Goal: Transaction & Acquisition: Purchase product/service

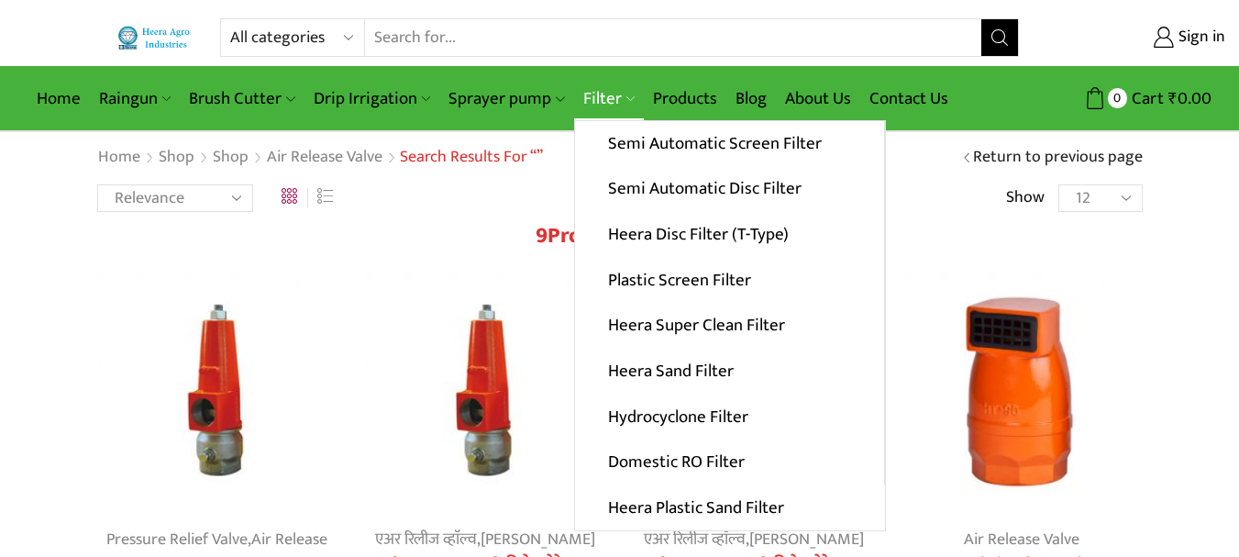
click at [593, 90] on link "Filter" at bounding box center [609, 98] width 70 height 43
click at [638, 144] on link "Semi Automatic Screen Filter" at bounding box center [729, 144] width 309 height 46
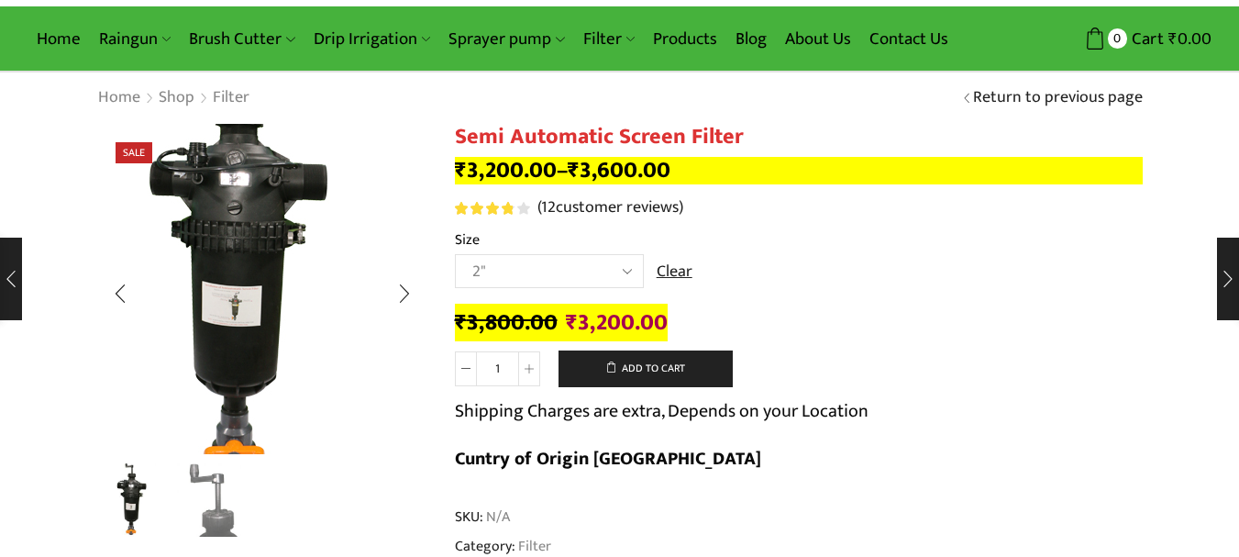
scroll to position [92, 0]
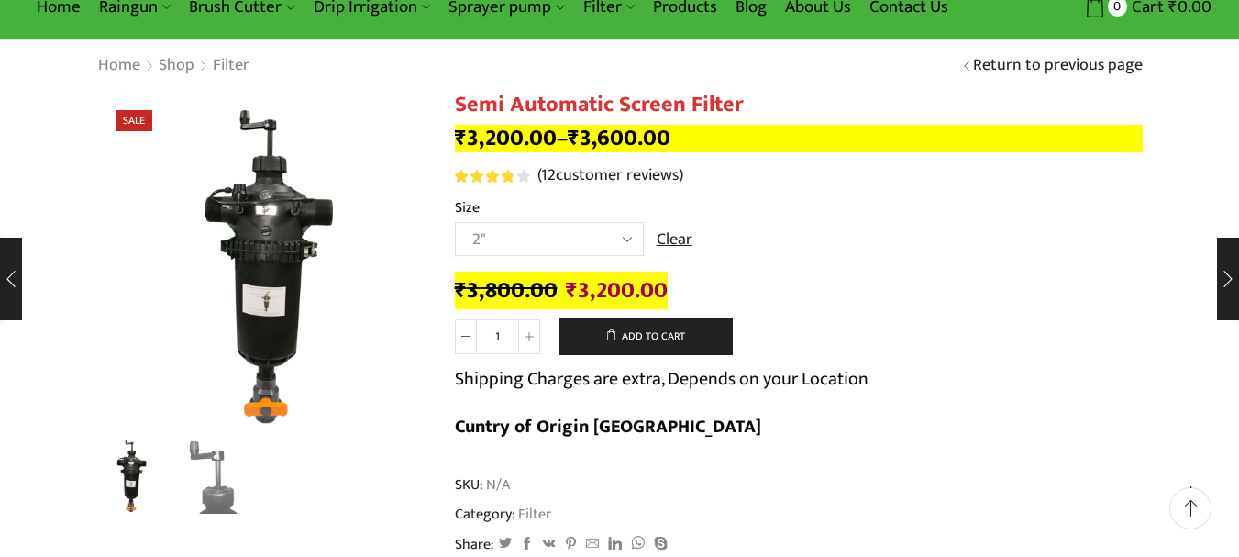
click at [593, 245] on select "Choose an option 2" 2.5" 3"" at bounding box center [549, 239] width 189 height 34
click at [744, 274] on div "₹ 3,800.00 Original price was: ₹3,800.00. ₹ 3,200.00 Current price is: ₹3,200.0…" at bounding box center [799, 365] width 688 height 186
click at [534, 242] on select "Choose an option 2" 2.5" 3"" at bounding box center [549, 239] width 189 height 34
click at [455, 222] on select "Choose an option 2" 2.5" 3"" at bounding box center [549, 239] width 189 height 34
drag, startPoint x: 565, startPoint y: 238, endPoint x: 595, endPoint y: 254, distance: 34.1
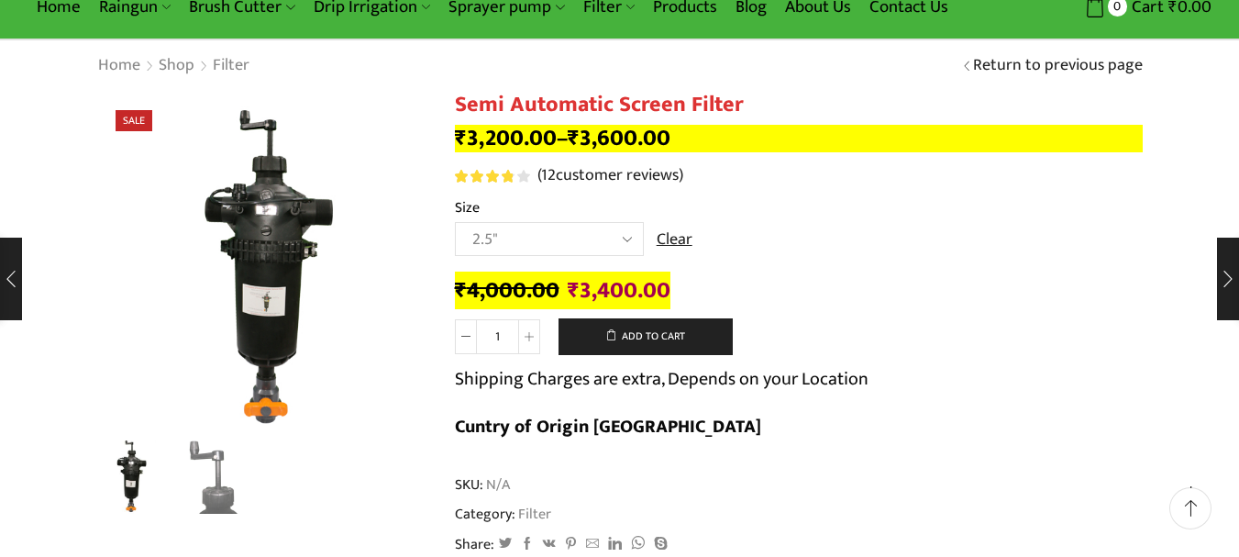
click at [565, 238] on select "Choose an option 2" 2.5" 3"" at bounding box center [549, 239] width 189 height 34
select select "3""
click at [455, 222] on select "Choose an option 2" 2.5" 3"" at bounding box center [549, 239] width 189 height 34
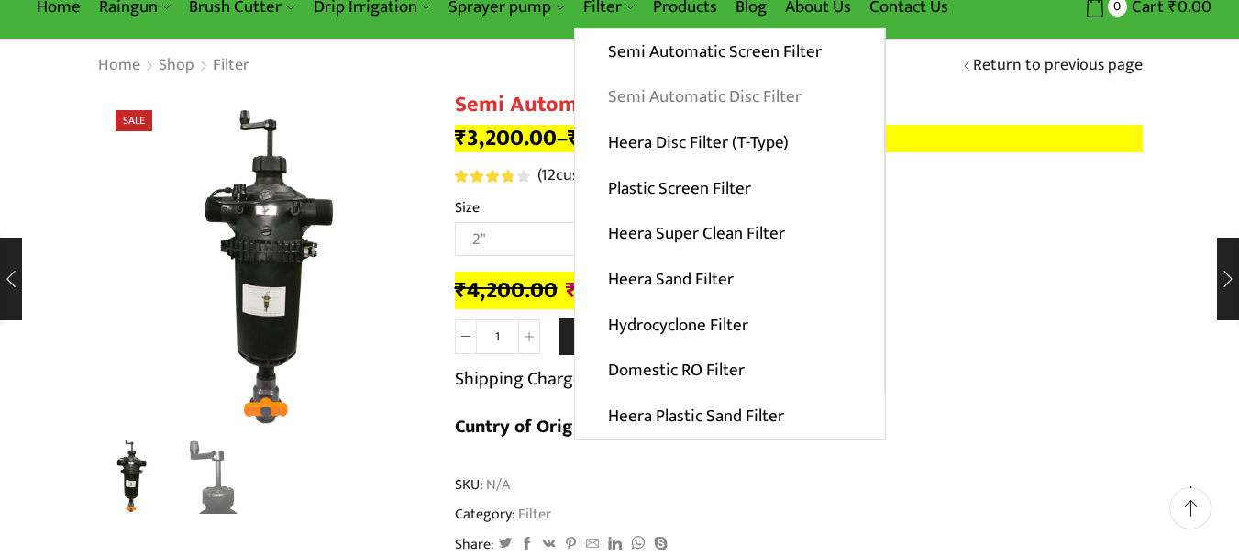
click at [631, 93] on link "Semi Automatic Disc Filter" at bounding box center [729, 97] width 309 height 46
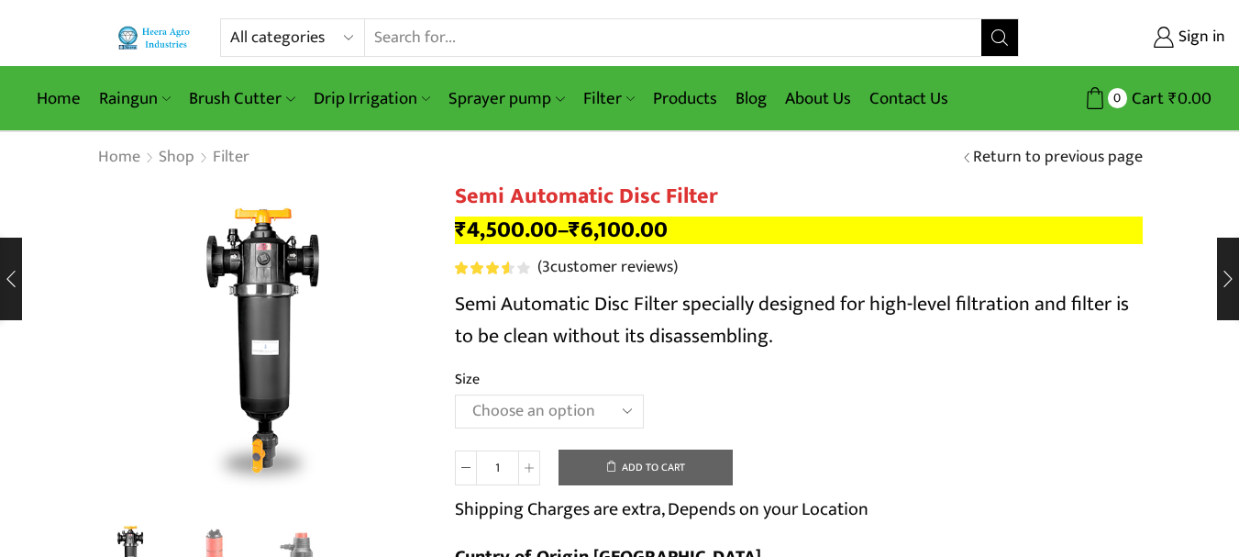
click at [568, 397] on select "Choose an option 2" Disc Filter 2.5" Disc Filter 3" Disc Filter" at bounding box center [549, 411] width 189 height 34
click at [455, 394] on select "Choose an option 2" Disc Filter 2.5" Disc Filter 3" Disc Filter" at bounding box center [549, 411] width 189 height 34
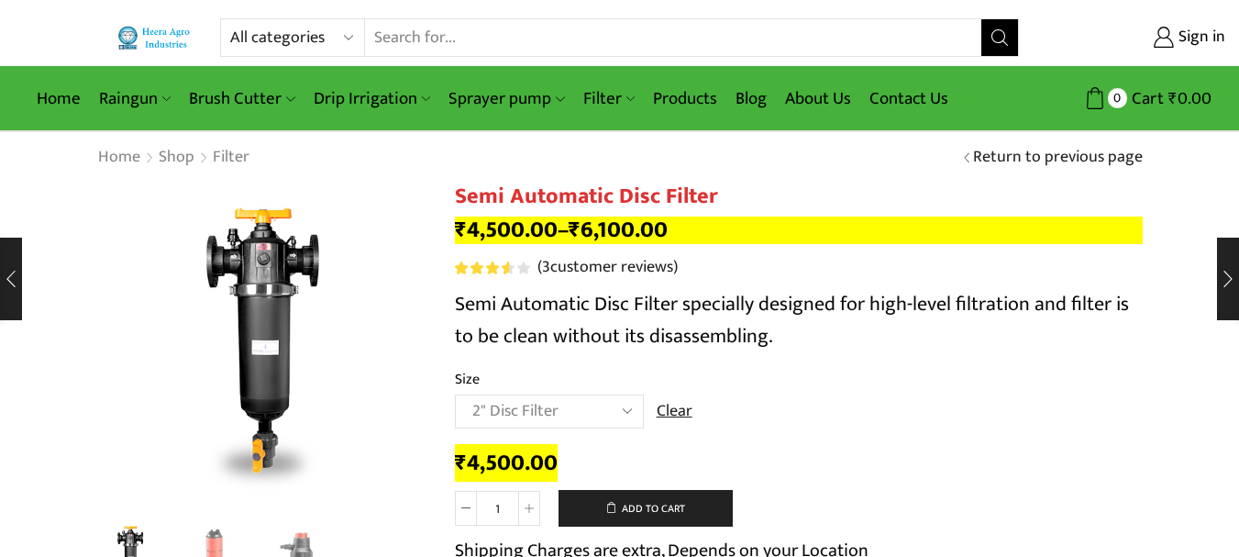
scroll to position [92, 0]
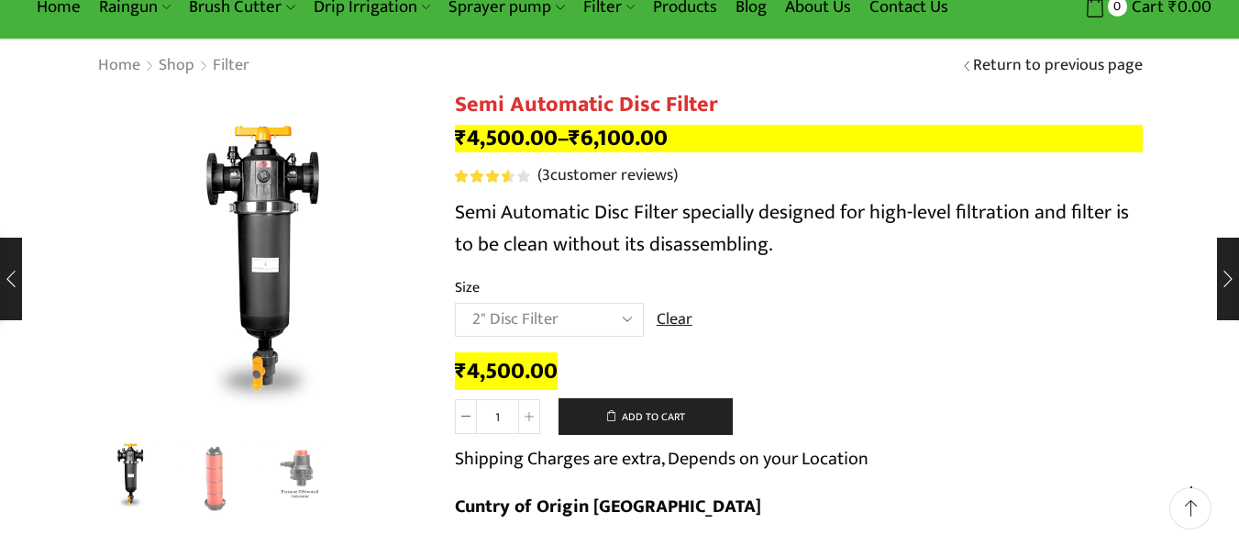
click at [620, 321] on select "Choose an option 2" Disc Filter 2.5" Disc Filter 3" Disc Filter" at bounding box center [549, 320] width 189 height 34
click at [455, 303] on select "Choose an option 2" Disc Filter 2.5" Disc Filter 3" Disc Filter" at bounding box center [549, 320] width 189 height 34
drag, startPoint x: 538, startPoint y: 313, endPoint x: 550, endPoint y: 313, distance: 11.9
click at [538, 313] on select "Choose an option 2" Disc Filter 2.5" Disc Filter 3" Disc Filter" at bounding box center [549, 320] width 189 height 34
select select "3" Disc Filter"
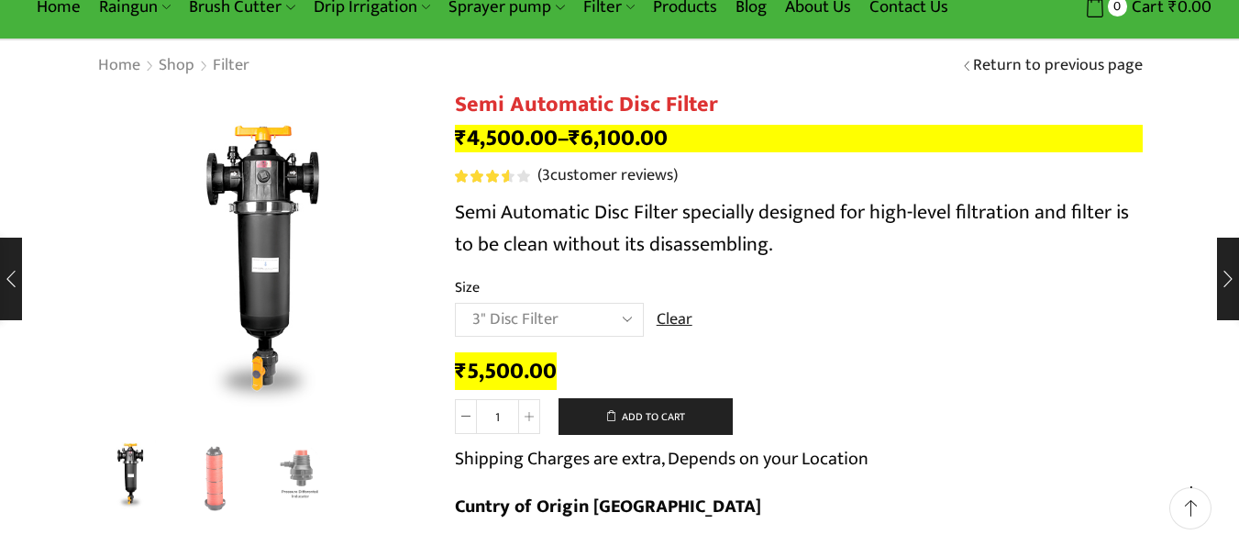
click at [455, 303] on select "Choose an option 2" Disc Filter 2.5" Disc Filter 3" Disc Filter" at bounding box center [549, 320] width 189 height 34
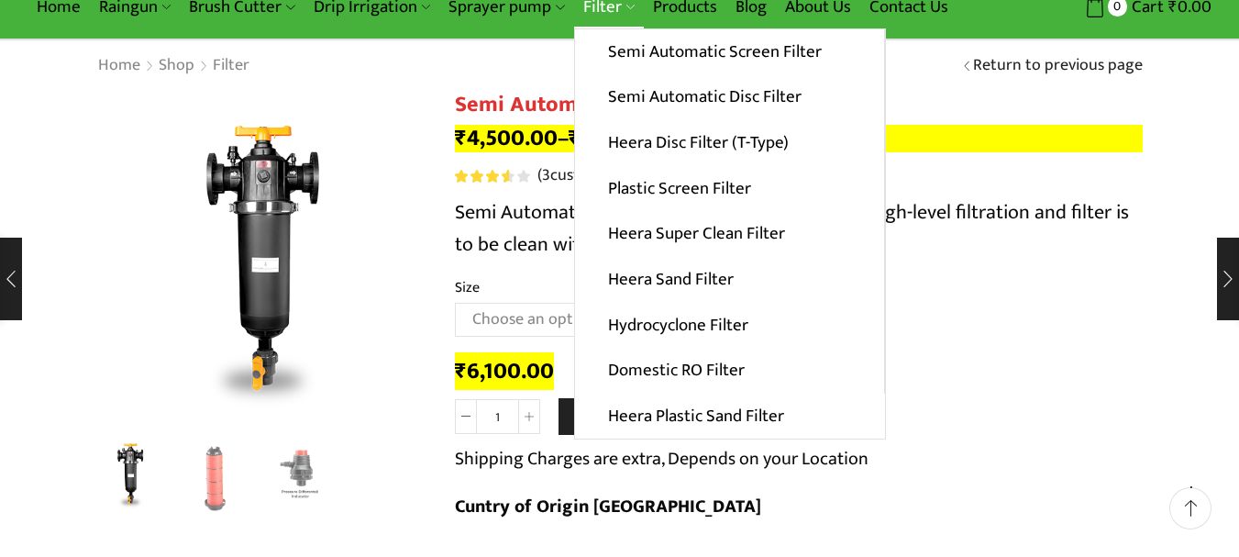
click at [601, 2] on link "Filter" at bounding box center [609, 6] width 70 height 43
click at [654, 154] on link "Heera Disc Filter (T-Type)" at bounding box center [729, 143] width 309 height 46
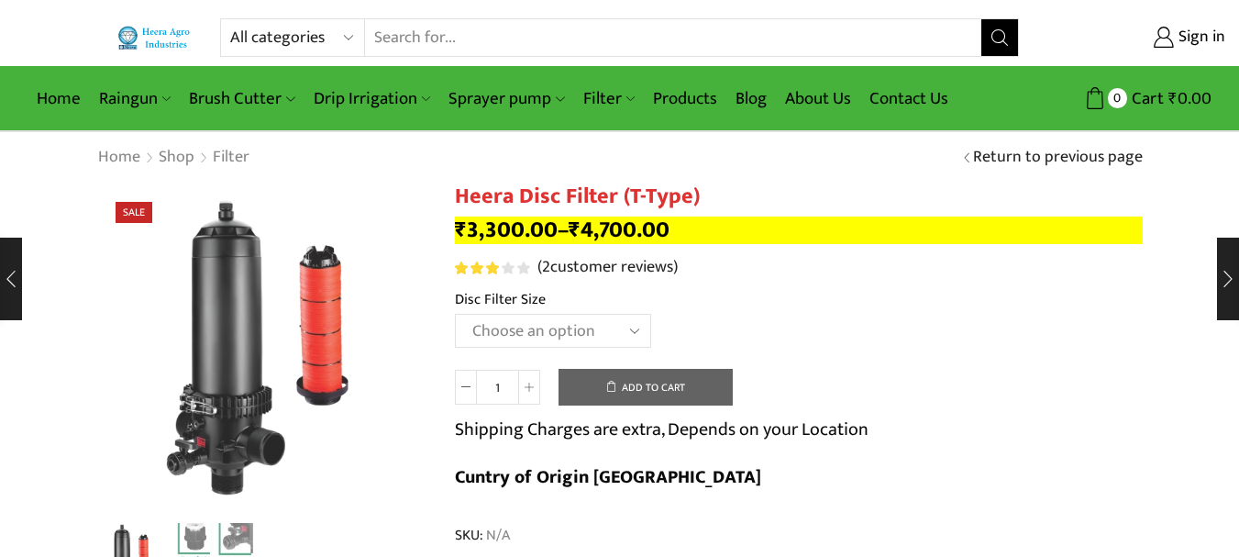
click at [614, 329] on select "Choose an option 2" Disc Filter 2.5" Disc Filter 3" Disc Filter 40m3 3" Disc Fi…" at bounding box center [553, 331] width 196 height 34
click at [455, 314] on select "Choose an option 2" Disc Filter 2.5" Disc Filter 3" Disc Filter 40m3 3" Disc Fi…" at bounding box center [553, 331] width 196 height 34
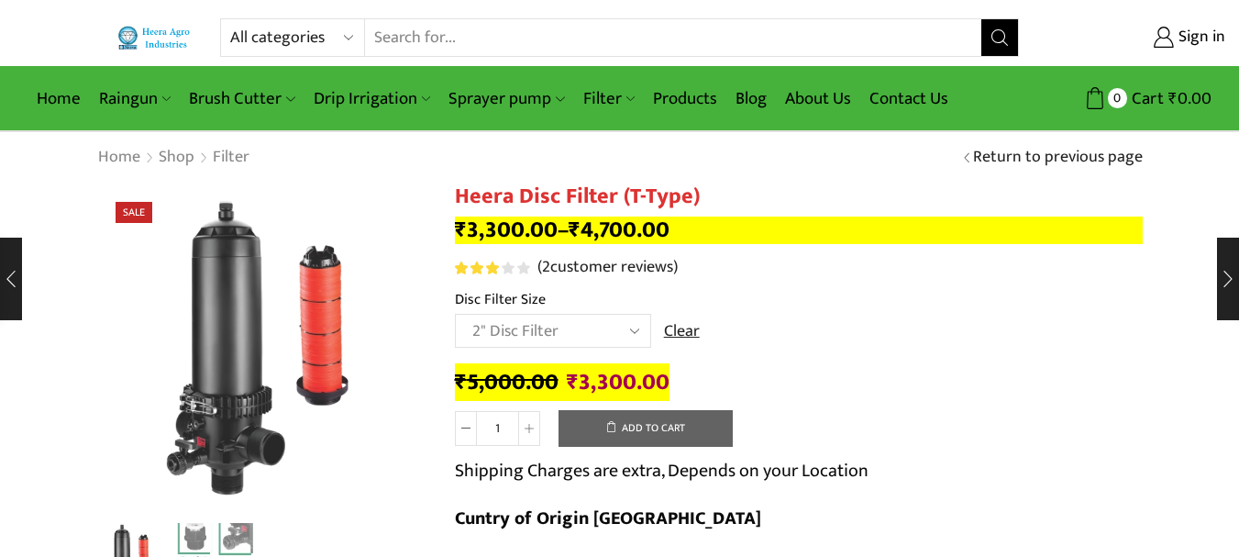
click at [554, 330] on select "Choose an option 2" Disc Filter 2.5" Disc Filter 3" Disc Filter 40m3 3" Disc Fi…" at bounding box center [553, 331] width 196 height 34
click at [455, 314] on select "Choose an option 2" Disc Filter 2.5" Disc Filter 3" Disc Filter 40m3 3" Disc Fi…" at bounding box center [553, 331] width 196 height 34
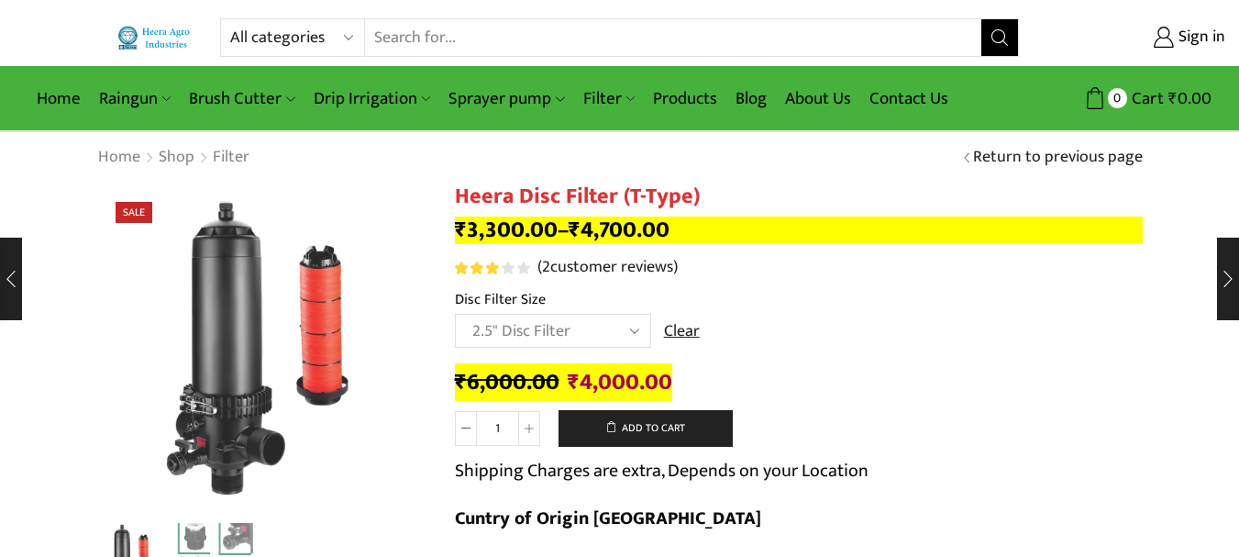
click at [482, 327] on select "Choose an option 2" Disc Filter 2.5" Disc Filter 3" Disc Filter 40m3 3" Disc Fi…" at bounding box center [553, 331] width 196 height 34
click at [455, 314] on select "Choose an option 2" Disc Filter 2.5" Disc Filter 3" Disc Filter 40m3 3" Disc Fi…" at bounding box center [553, 331] width 196 height 34
click at [493, 327] on select "Choose an option 2" Disc Filter 2.5" Disc Filter 3" Disc Filter 40m3 3" Disc Fi…" at bounding box center [553, 331] width 196 height 34
select select "3-disc-filter-50m3"
click at [455, 314] on select "Choose an option 2" Disc Filter 2.5" Disc Filter 3" Disc Filter 40m3 3" Disc Fi…" at bounding box center [553, 331] width 196 height 34
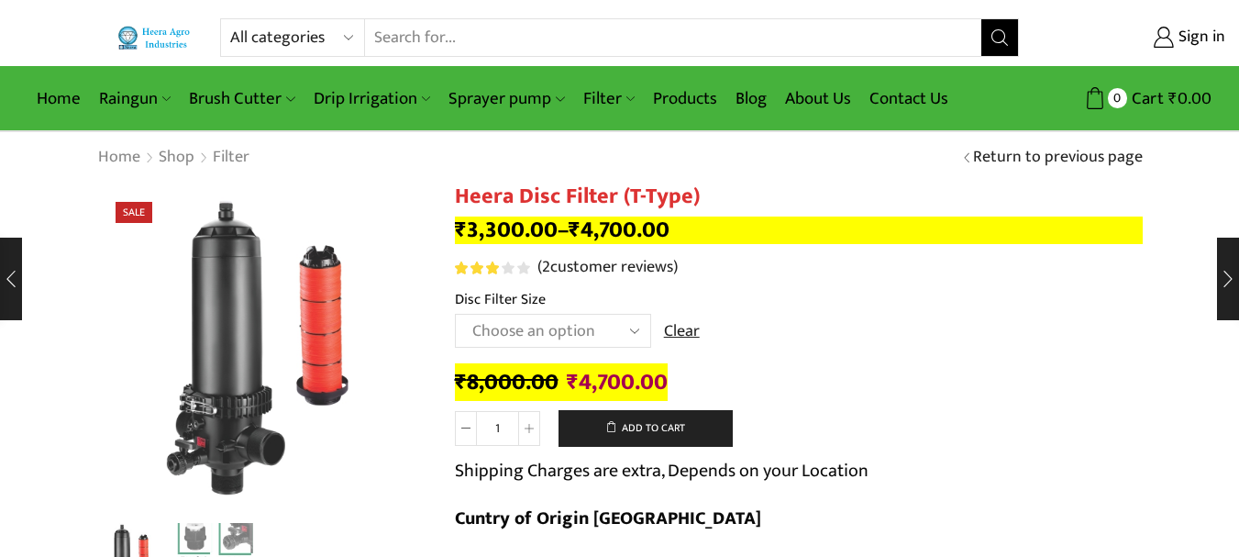
click at [566, 324] on select "Choose an option 2" Disc Filter 2.5" Disc Filter 3" Disc Filter 40m3 3" Disc Fi…" at bounding box center [553, 331] width 196 height 34
click at [866, 357] on td "Choose an option 2" Disc Filter 2.5" Disc Filter 3" Disc Filter 40m3 3" Disc Fi…" at bounding box center [799, 339] width 688 height 50
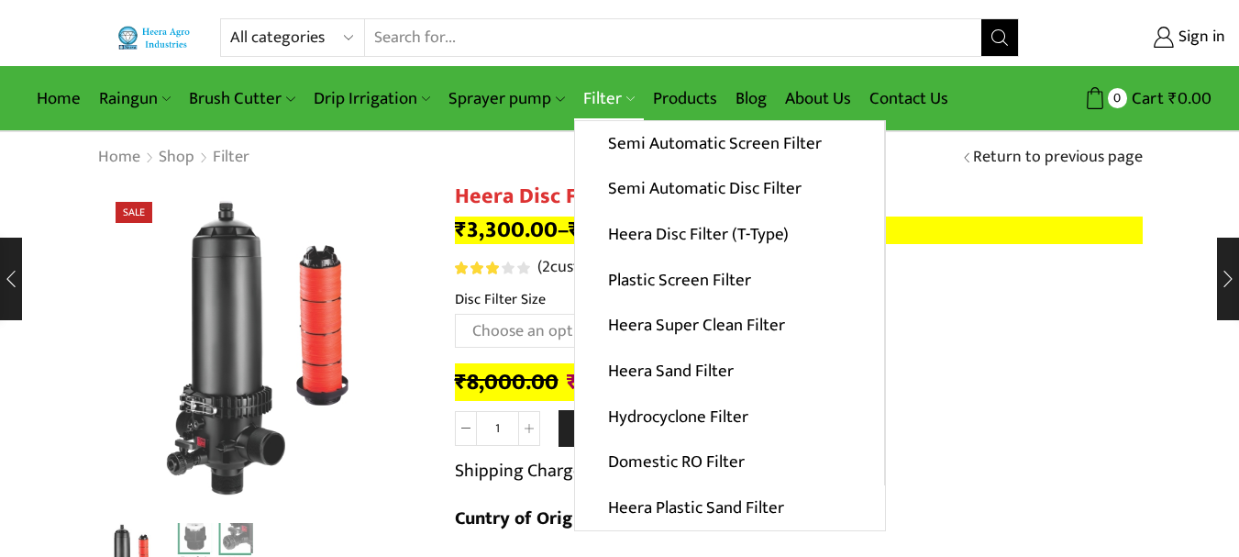
click at [595, 96] on link "Filter" at bounding box center [609, 98] width 70 height 43
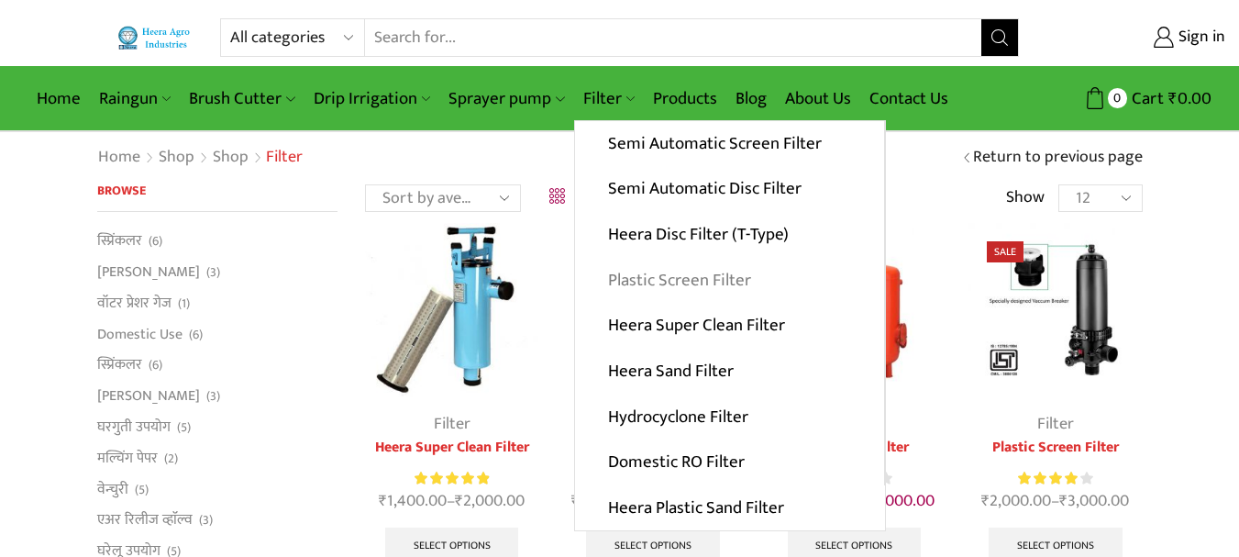
click at [686, 268] on link "Plastic Screen Filter" at bounding box center [729, 280] width 309 height 46
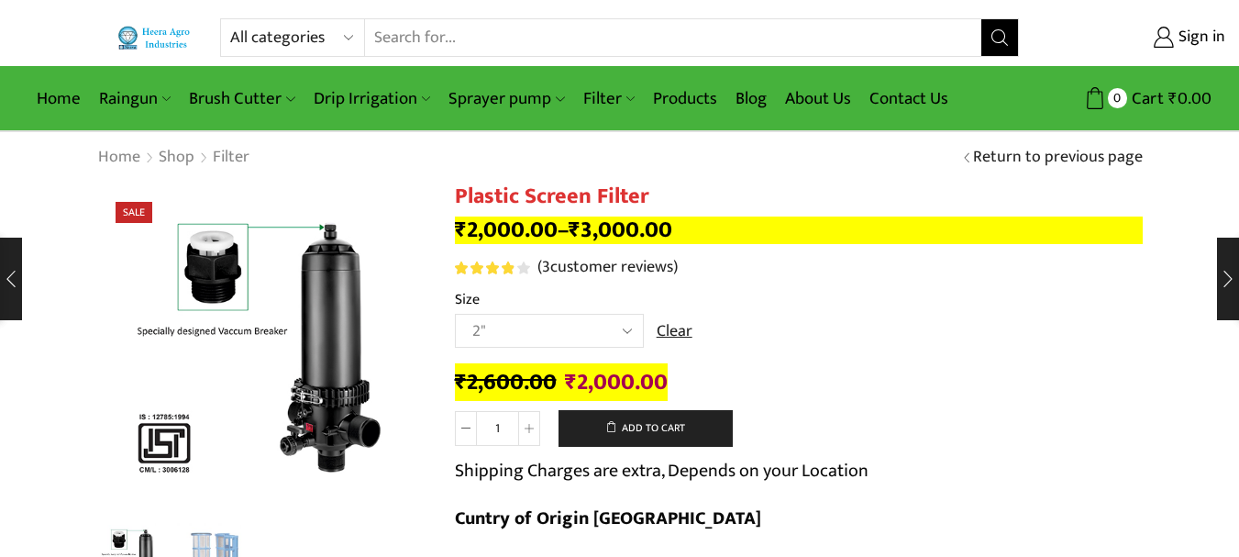
click at [538, 330] on select "Choose an option 2" 2.5" 3" 40M Cube 3" 50M Cube" at bounding box center [549, 331] width 189 height 34
click at [455, 314] on select "Choose an option 2" 2.5" 3" 40M Cube 3" 50M Cube" at bounding box center [549, 331] width 189 height 34
click at [578, 327] on select "Choose an option 2" 2.5" 3" 40M Cube 3" 50M Cube" at bounding box center [549, 331] width 189 height 34
click at [455, 314] on select "Choose an option 2" 2.5" 3" 40M Cube 3" 50M Cube" at bounding box center [549, 331] width 189 height 34
click at [623, 336] on select "Choose an option 2" 2.5" 3" 40M Cube 3" 50M Cube" at bounding box center [549, 331] width 189 height 34
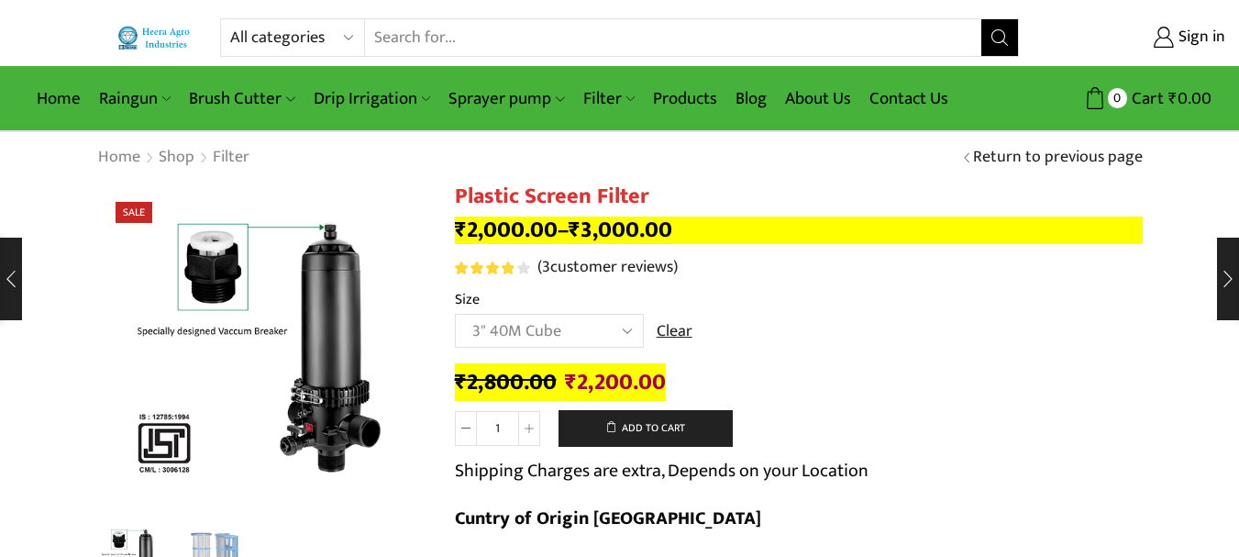
click at [455, 314] on select "Choose an option 2" 2.5" 3" 40M Cube 3" 50M Cube" at bounding box center [549, 331] width 189 height 34
drag, startPoint x: 528, startPoint y: 327, endPoint x: 543, endPoint y: 342, distance: 20.8
click at [528, 328] on select "Choose an option 2" 2.5" 3" 40M Cube 3" 50M Cube" at bounding box center [549, 331] width 189 height 34
select select "3" 50M Cube"
click at [455, 314] on select "Choose an option 2" 2.5" 3" 40M Cube 3" 50M Cube" at bounding box center [549, 331] width 189 height 34
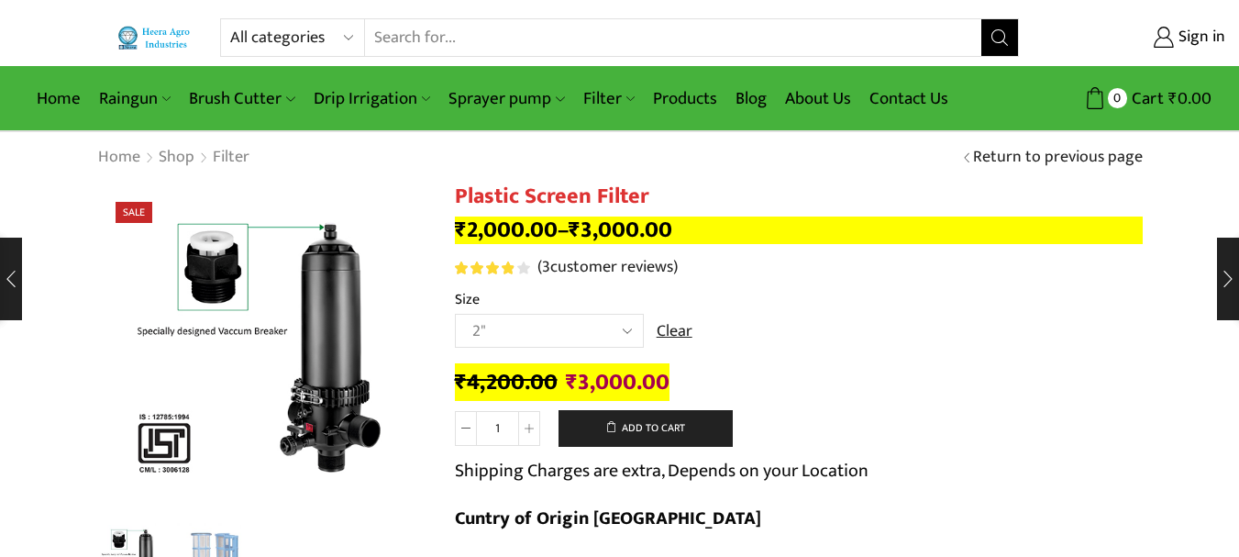
drag, startPoint x: 576, startPoint y: 331, endPoint x: 591, endPoint y: 324, distance: 16.4
click at [576, 331] on select "Choose an option 2" 2.5" 3" 40M Cube 3" 50M Cube" at bounding box center [549, 331] width 189 height 34
drag, startPoint x: 783, startPoint y: 352, endPoint x: 720, endPoint y: 287, distance: 90.8
click at [783, 352] on td "Choose an option 2" 2.5" 3" 40M Cube 3" 50M Cube Clear" at bounding box center [799, 339] width 688 height 50
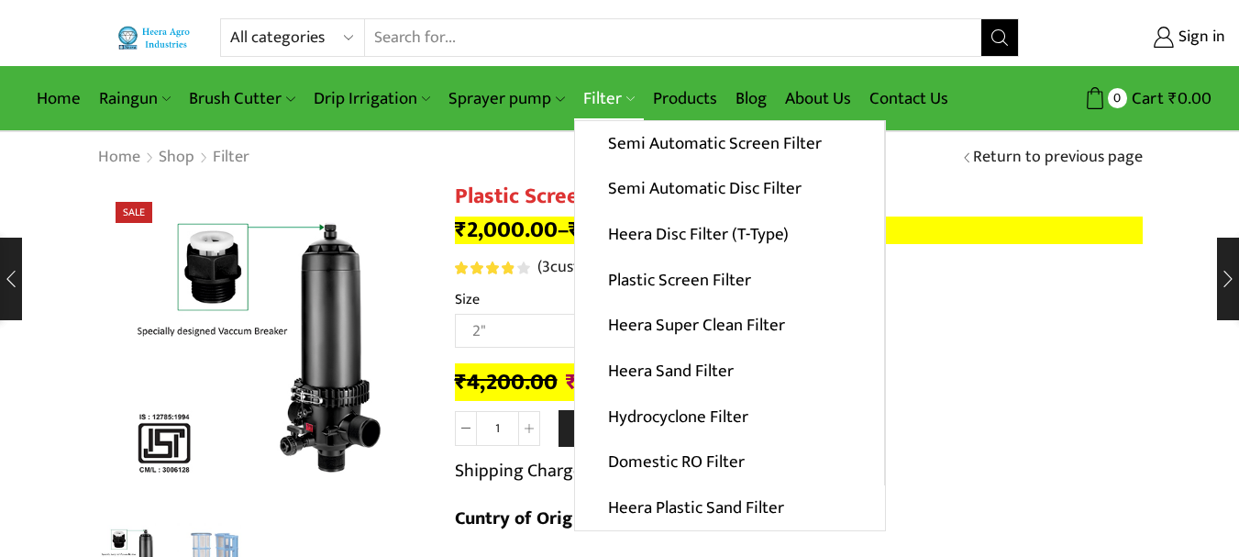
click at [612, 85] on link "Filter" at bounding box center [609, 98] width 70 height 43
click at [689, 319] on link "Heera Super Clean Filter" at bounding box center [729, 326] width 309 height 46
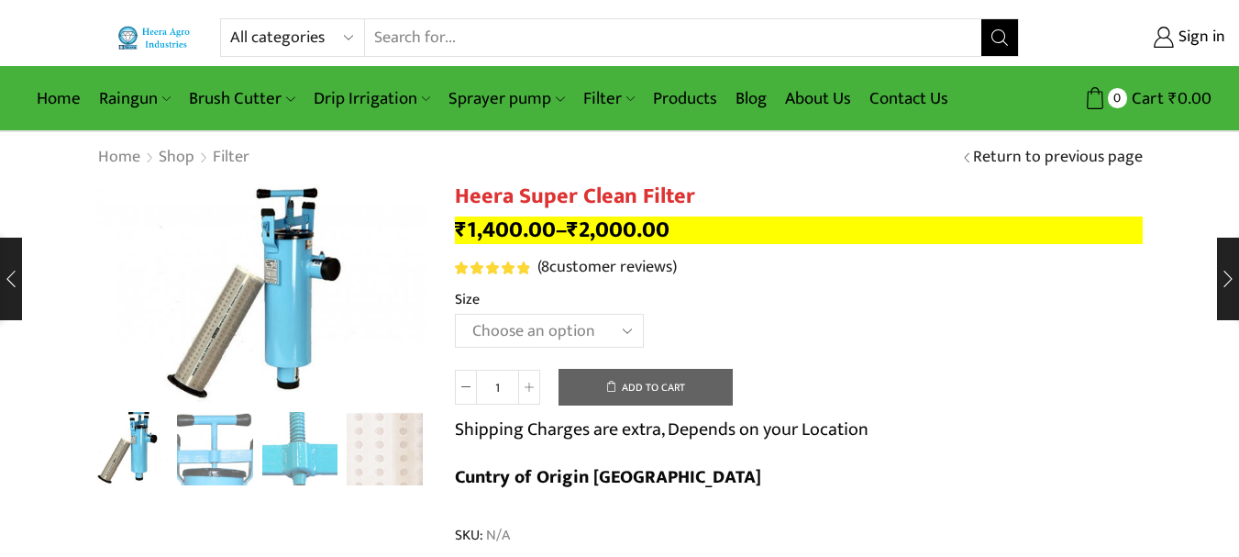
click at [548, 341] on select "Choose an option GI 2" X 15" GI 2.5" X 15" GI 3" X 15" GI 2" X 18" GI 2.5" X 18…" at bounding box center [549, 331] width 189 height 34
click at [455, 314] on select "Choose an option GI 2" X 15" GI 2.5" X 15" GI 3" X 15" GI 2" X 18" GI 2.5" X 18…" at bounding box center [549, 331] width 189 height 34
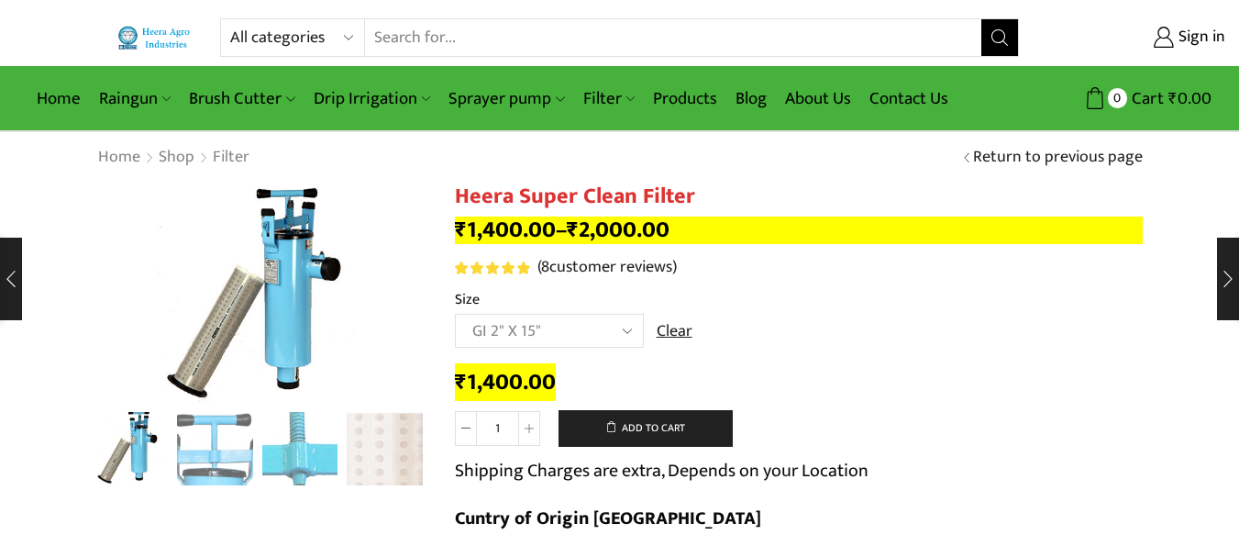
drag, startPoint x: 562, startPoint y: 327, endPoint x: 571, endPoint y: 335, distance: 11.7
click at [562, 327] on select "Choose an option GI 2" X 15" GI 2.5" X 15" GI 3" X 15" GI 2" X 18" GI 2.5" X 18…" at bounding box center [549, 331] width 189 height 34
click at [455, 314] on select "Choose an option GI 2" X 15" GI 2.5" X 15" GI 3" X 15" GI 2" X 18" GI 2.5" X 18…" at bounding box center [549, 331] width 189 height 34
click at [547, 321] on select "Choose an option GI 2" X 15" GI 2.5" X 15" GI 3" X 15" GI 2" X 18" GI 2.5" X 18…" at bounding box center [549, 331] width 189 height 34
click at [455, 314] on select "Choose an option GI 2" X 15" GI 2.5" X 15" GI 3" X 15" GI 2" X 18" GI 2.5" X 18…" at bounding box center [549, 331] width 189 height 34
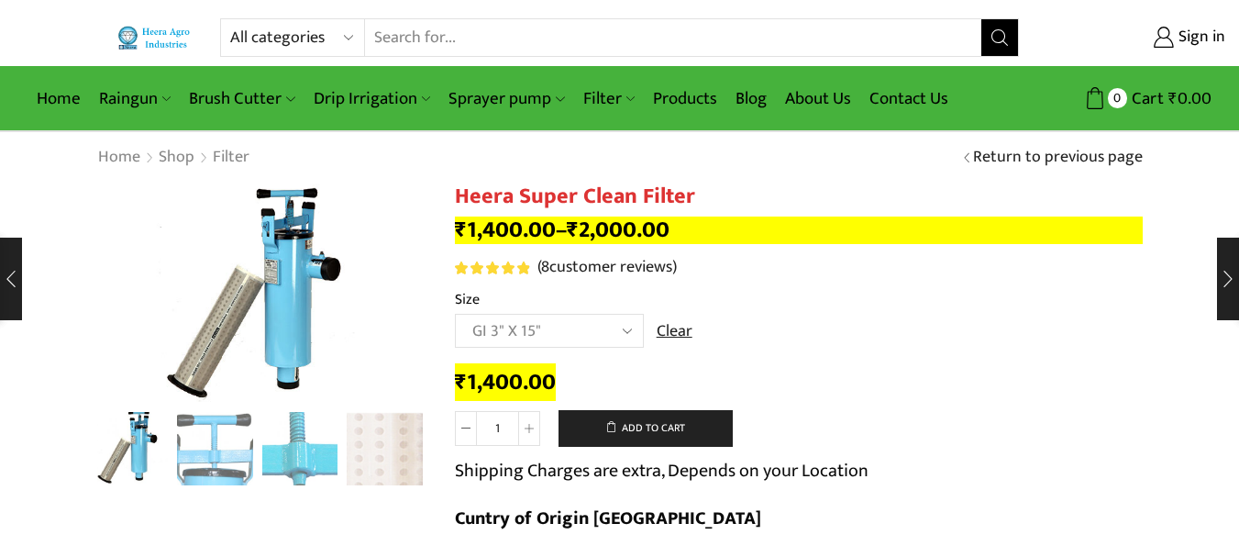
click at [527, 331] on select "Choose an option GI 2" X 15" GI 2.5" X 15" GI 3" X 15" GI 2" X 18" GI 2.5" X 18…" at bounding box center [549, 331] width 189 height 34
click at [455, 314] on select "Choose an option GI 2" X 15" GI 2.5" X 15" GI 3" X 15" GI 2" X 18" GI 2.5" X 18…" at bounding box center [549, 331] width 189 height 34
click at [538, 334] on select "Choose an option GI 2" X 15" GI 2.5" X 15" GI 3" X 15" GI 2" X 18" GI 2.5" X 18…" at bounding box center [549, 331] width 189 height 34
click at [455, 314] on select "Choose an option GI 2" X 15" GI 2.5" X 15" GI 3" X 15" GI 2" X 18" GI 2.5" X 18…" at bounding box center [549, 331] width 189 height 34
click at [537, 336] on select "Choose an option GI 2" X 15" GI 2.5" X 15" GI 3" X 15" GI 2" X 18" GI 2.5" X 18…" at bounding box center [549, 331] width 189 height 34
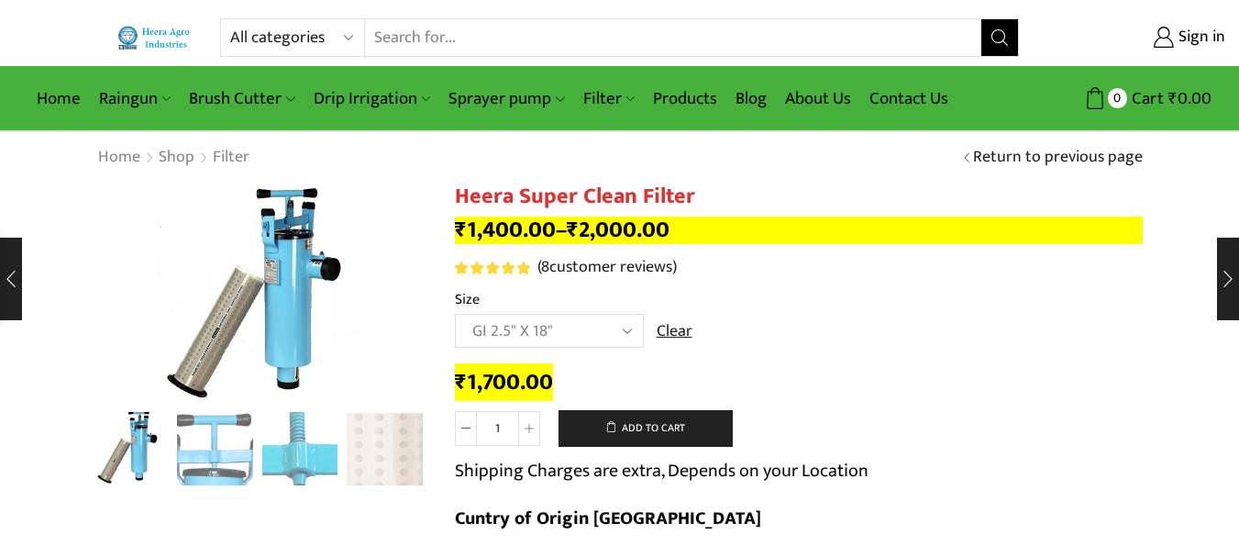
click at [455, 314] on select "Choose an option GI 2" X 15" GI 2.5" X 15" GI 3" X 15" GI 2" X 18" GI 2.5" X 18…" at bounding box center [549, 331] width 189 height 34
click at [561, 331] on select "Choose an option GI 2" X 15" GI 2.5" X 15" GI 3" X 15" GI 2" X 18" GI 2.5" X 18…" at bounding box center [549, 331] width 189 height 34
click at [455, 314] on select "Choose an option GI 2" X 15" GI 2.5" X 15" GI 3" X 15" GI 2" X 18" GI 2.5" X 18…" at bounding box center [549, 331] width 189 height 34
click at [590, 318] on select "Choose an option GI 2" X 15" GI 2.5" X 15" GI 3" X 15" GI 2" X 18" GI 2.5" X 18…" at bounding box center [549, 331] width 189 height 34
click at [455, 314] on select "Choose an option GI 2" X 15" GI 2.5" X 15" GI 3" X 15" GI 2" X 18" GI 2.5" X 18…" at bounding box center [549, 331] width 189 height 34
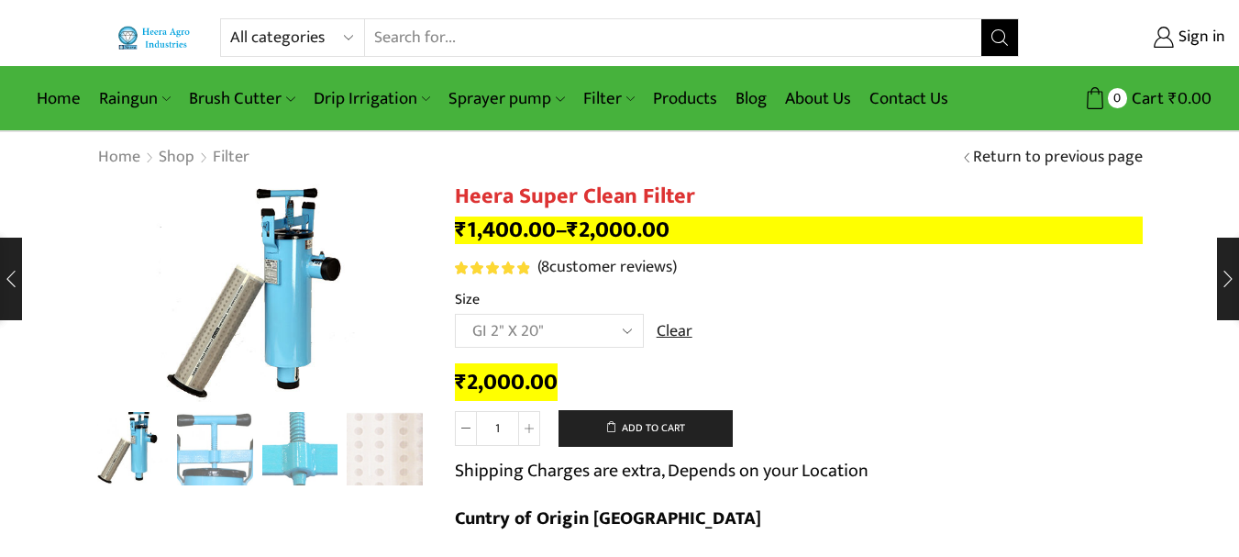
drag, startPoint x: 495, startPoint y: 338, endPoint x: 506, endPoint y: 359, distance: 23.8
click at [495, 338] on select "Choose an option GI 2" X 15" GI 2.5" X 15" GI 3" X 15" GI 2" X 18" GI 2.5" X 18…" at bounding box center [549, 331] width 189 height 34
click at [455, 314] on select "Choose an option GI 2" X 15" GI 2.5" X 15" GI 3" X 15" GI 2" X 18" GI 2.5" X 18…" at bounding box center [549, 331] width 189 height 34
click at [550, 329] on select "Choose an option GI 2" X 15" GI 2.5" X 15" GI 3" X 15" GI 2" X 18" GI 2.5" X 18…" at bounding box center [549, 331] width 189 height 34
select select "GI 3" X 20""
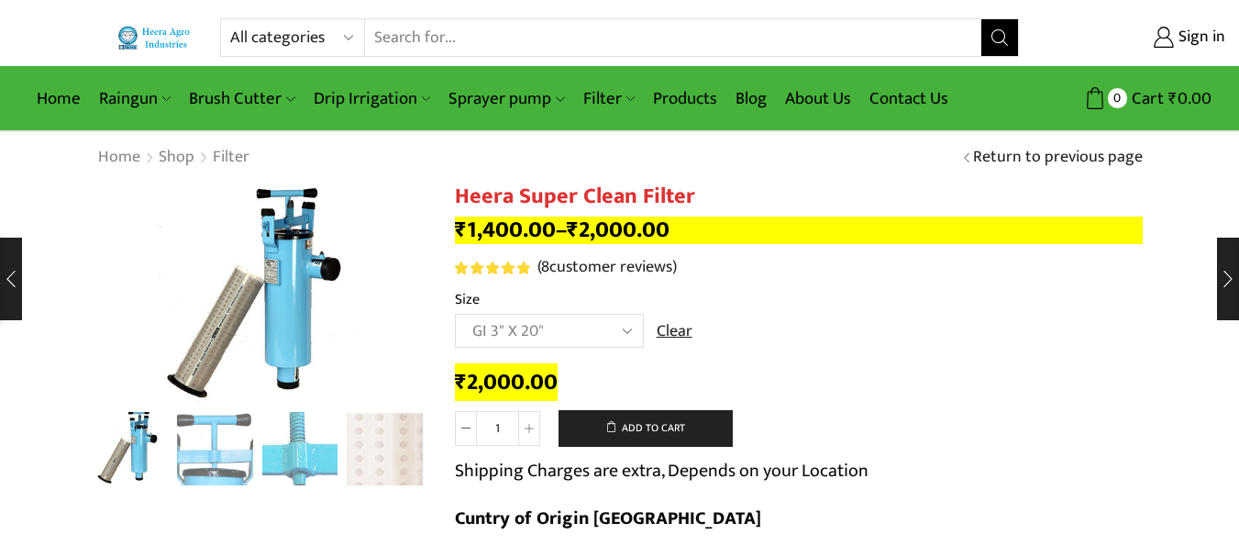
click at [455, 314] on select "Choose an option GI 2" X 15" GI 2.5" X 15" GI 3" X 15" GI 2" X 18" GI 2.5" X 18…" at bounding box center [549, 331] width 189 height 34
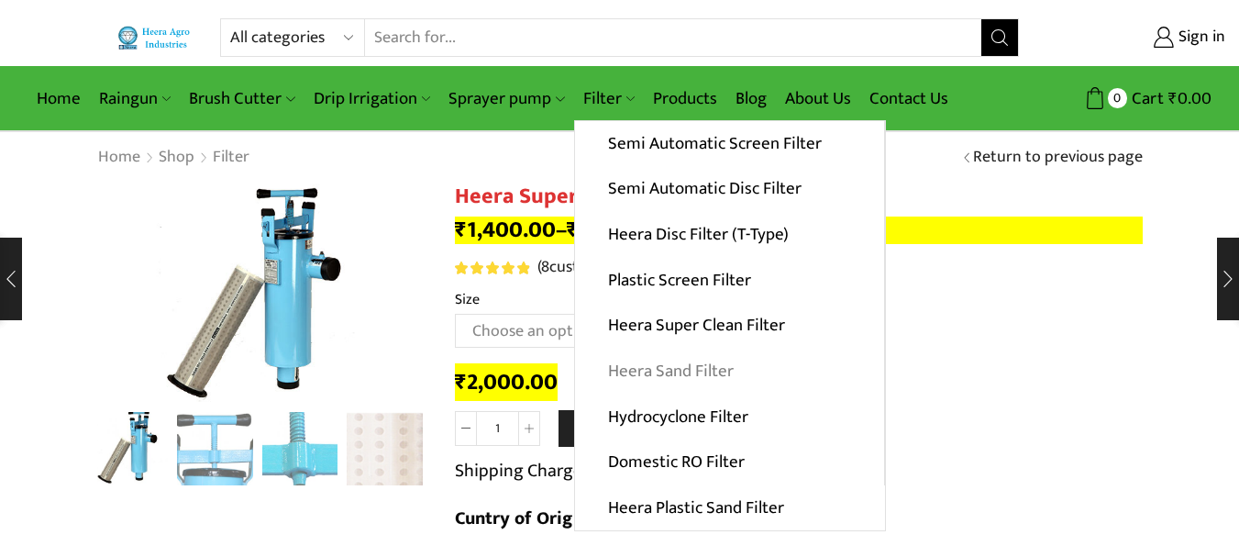
click at [714, 373] on link "Heera Sand Filter" at bounding box center [729, 372] width 309 height 46
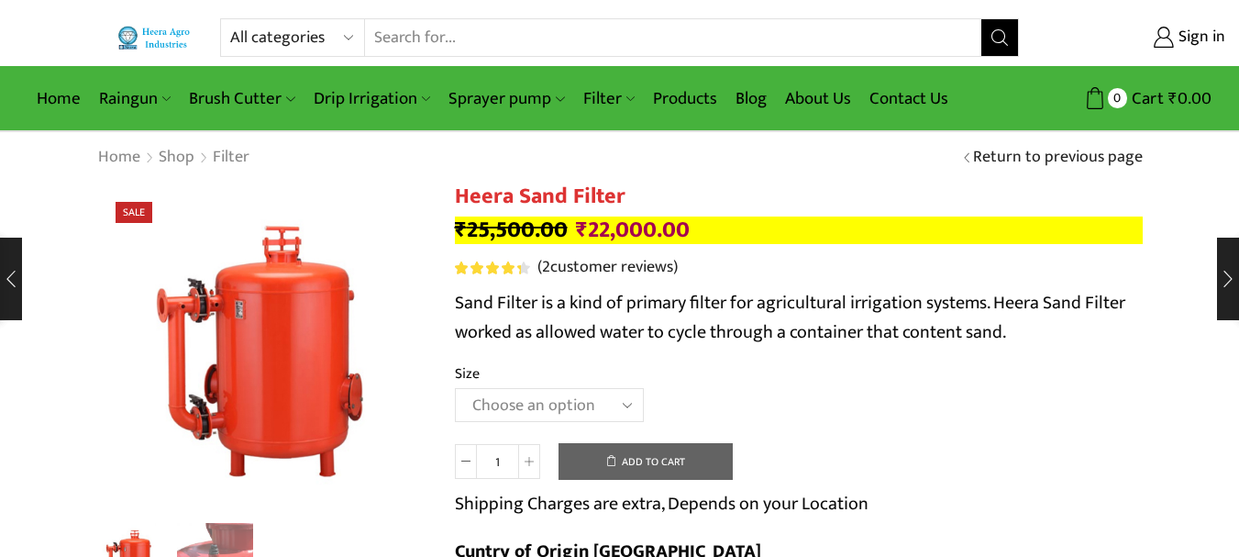
click at [593, 406] on select "Choose an option 3.0’’x 45 m3." at bounding box center [549, 405] width 189 height 34
select select "3-0x-45-m3"
click at [455, 388] on select "Choose an option 3.0’’x 45 m3." at bounding box center [549, 405] width 189 height 34
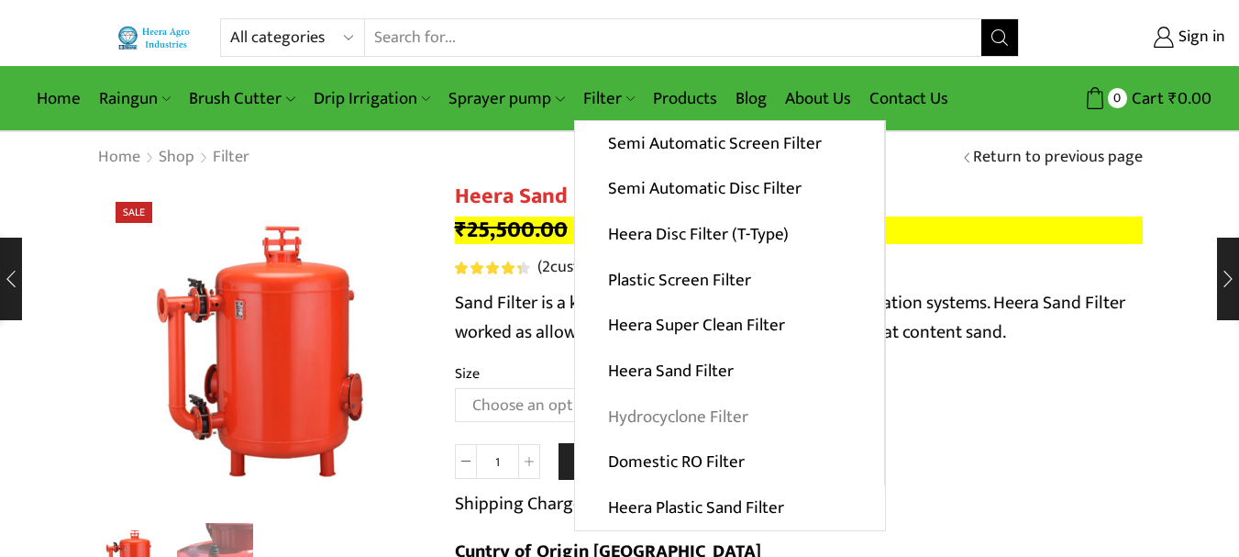
click at [649, 425] on link "Hydrocyclone Filter" at bounding box center [729, 417] width 309 height 46
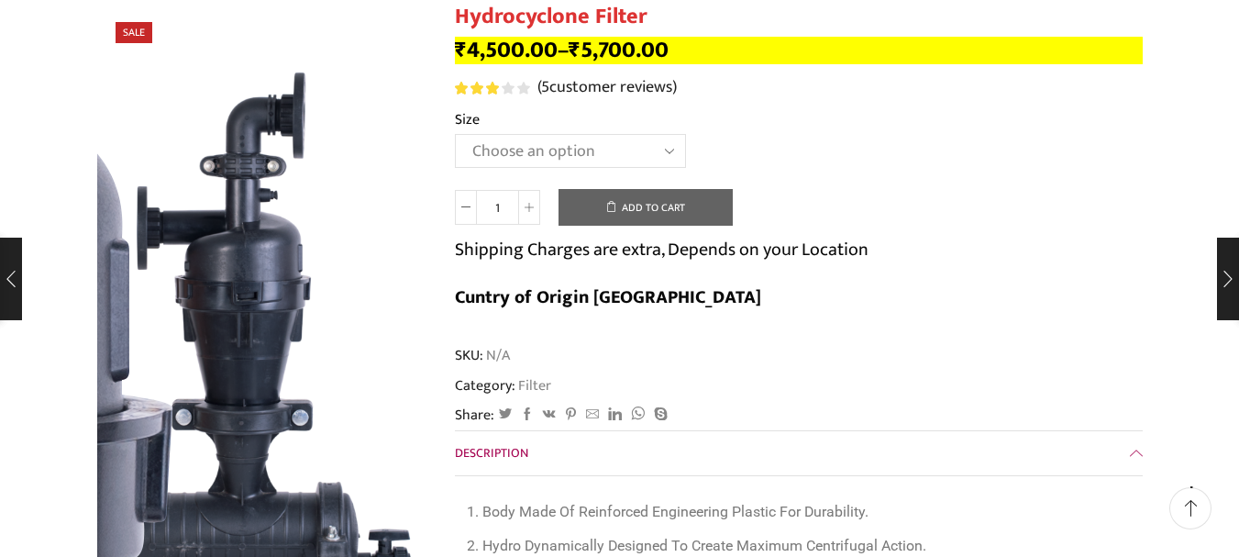
scroll to position [183, 0]
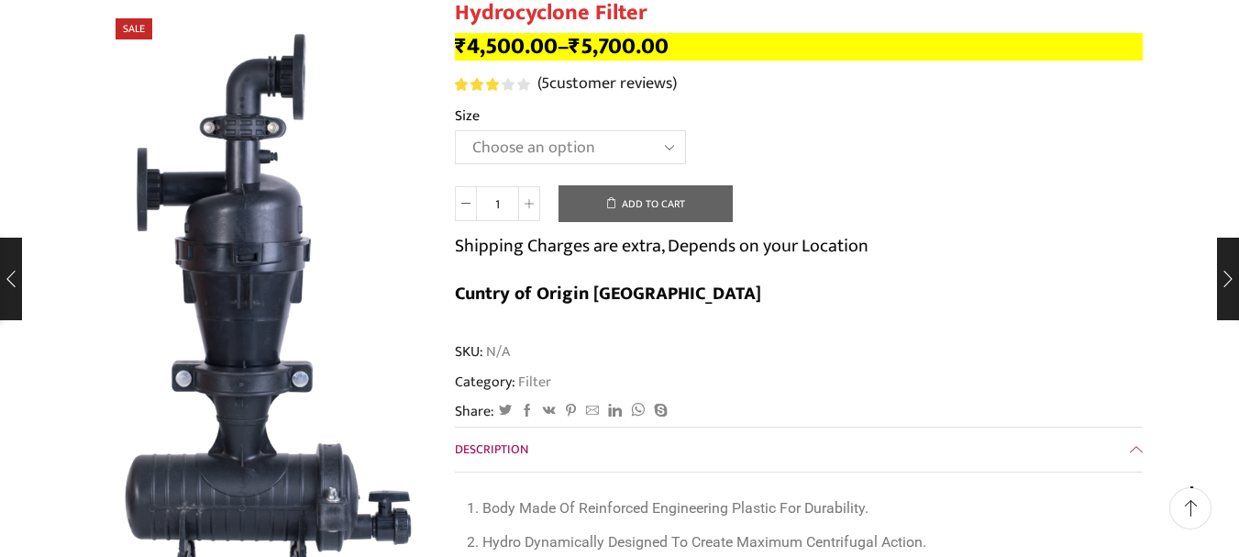
click at [483, 145] on select "Choose an option 2" Hydrocyclone Filter 2.5" Hydrocyclone Filter 3" Hydrocyclon…" at bounding box center [570, 147] width 231 height 34
click at [455, 130] on select "Choose an option 2" Hydrocyclone Filter 2.5" Hydrocyclone Filter 3" Hydrocyclon…" at bounding box center [570, 147] width 231 height 34
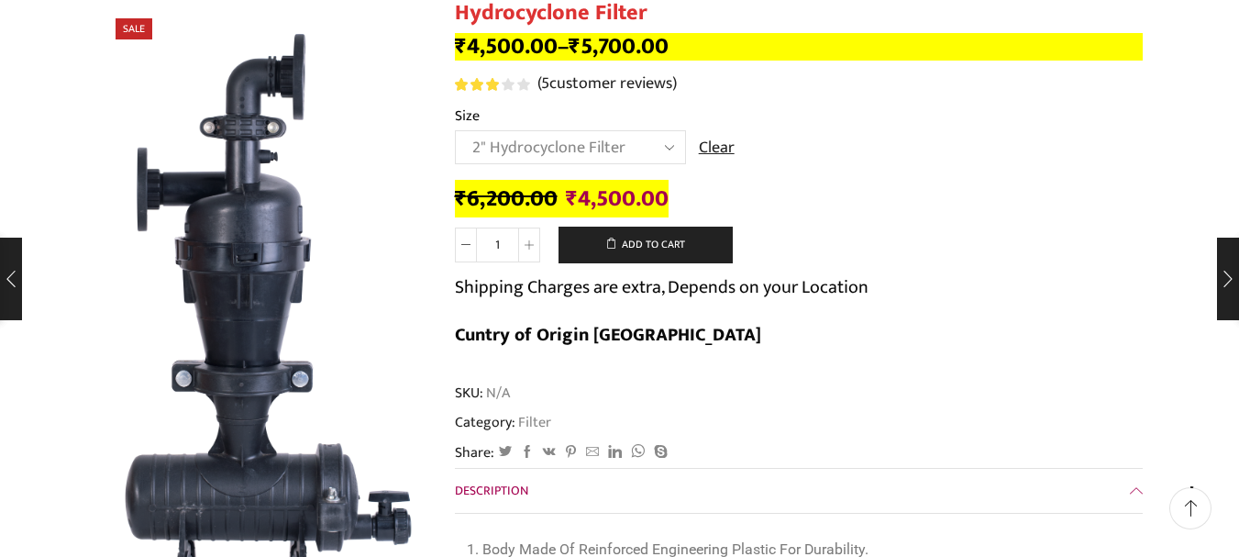
click at [614, 128] on th "Size" at bounding box center [799, 118] width 688 height 27
click at [646, 144] on select "Choose an option 2" Hydrocyclone Filter 2.5" Hydrocyclone Filter 3" Hydrocyclon…" at bounding box center [570, 147] width 231 height 34
click at [455, 130] on select "Choose an option 2" Hydrocyclone Filter 2.5" Hydrocyclone Filter 3" Hydrocyclon…" at bounding box center [570, 147] width 231 height 34
click at [474, 146] on select "Choose an option 2" Hydrocyclone Filter 2.5" Hydrocyclone Filter 3" Hydrocyclon…" at bounding box center [570, 147] width 231 height 34
select select "3" Hydrocyclone Filter"
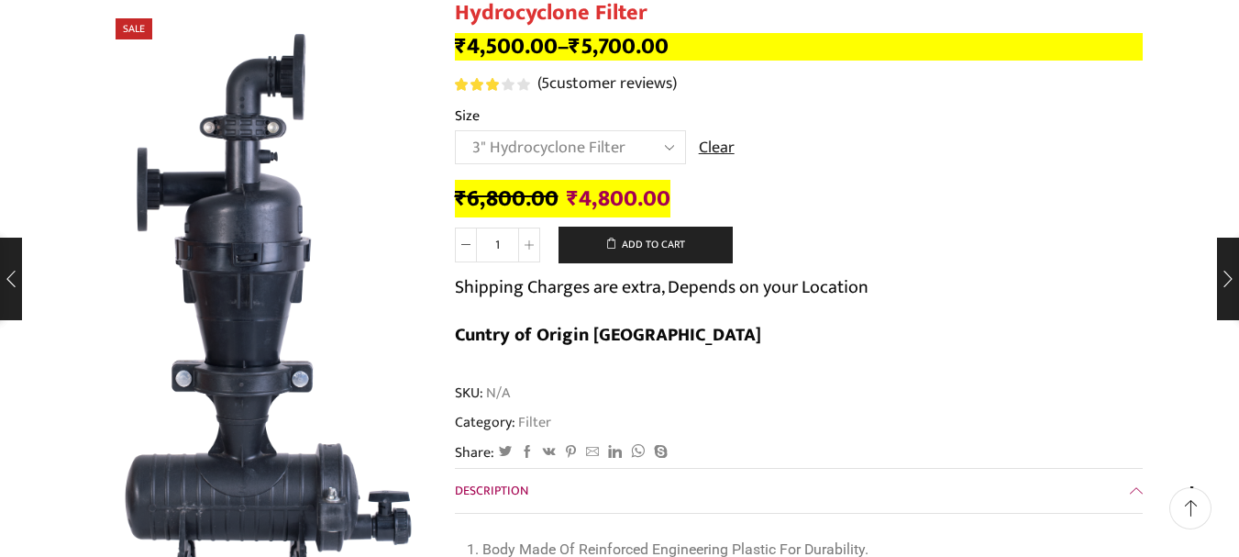
click at [455, 130] on select "Choose an option 2" Hydrocyclone Filter 2.5" Hydrocyclone Filter 3" Hydrocyclon…" at bounding box center [570, 147] width 231 height 34
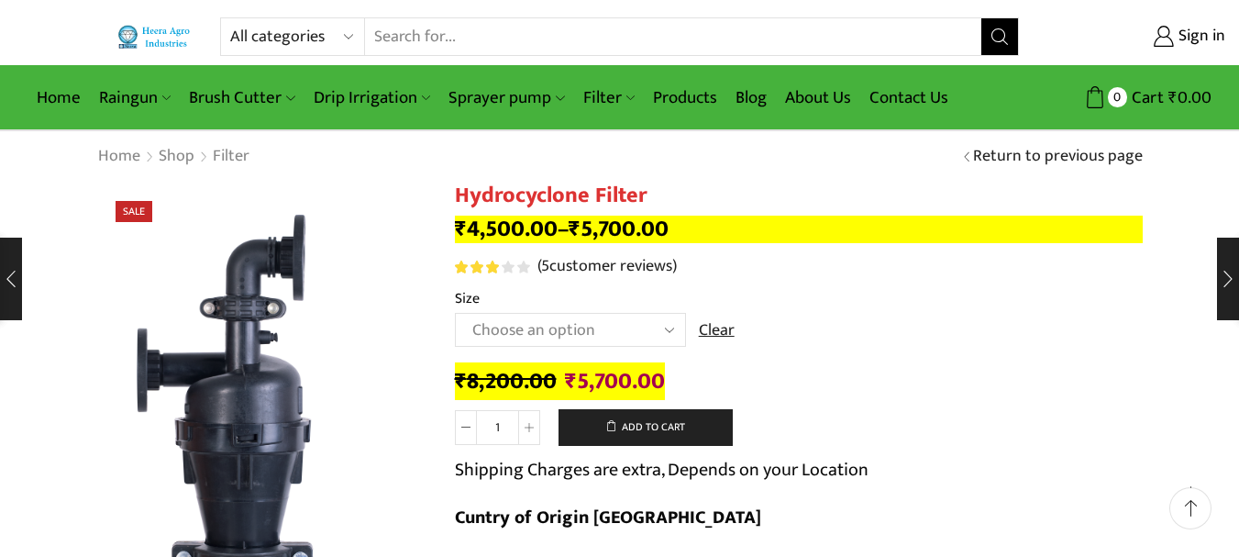
scroll to position [0, 0]
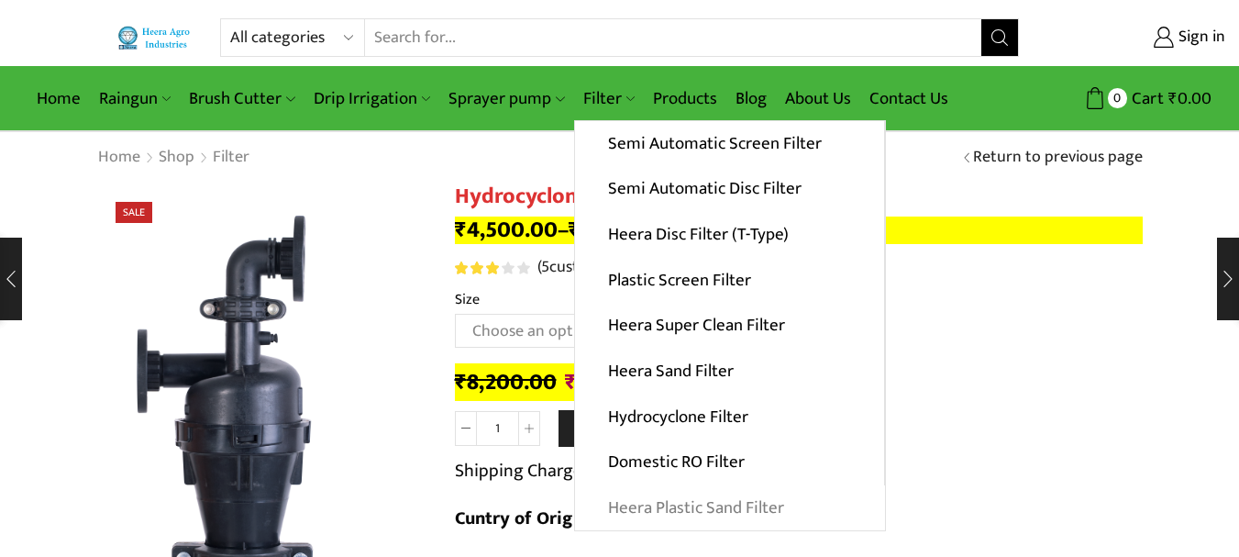
click at [713, 503] on link "Heera Plastic Sand Filter" at bounding box center [730, 508] width 310 height 46
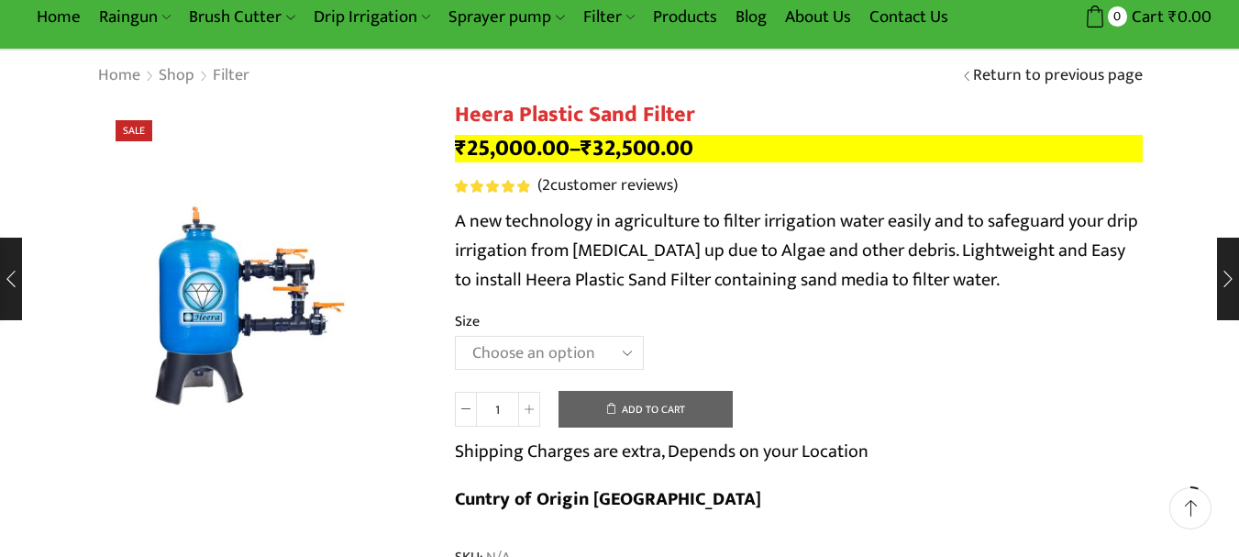
scroll to position [183, 0]
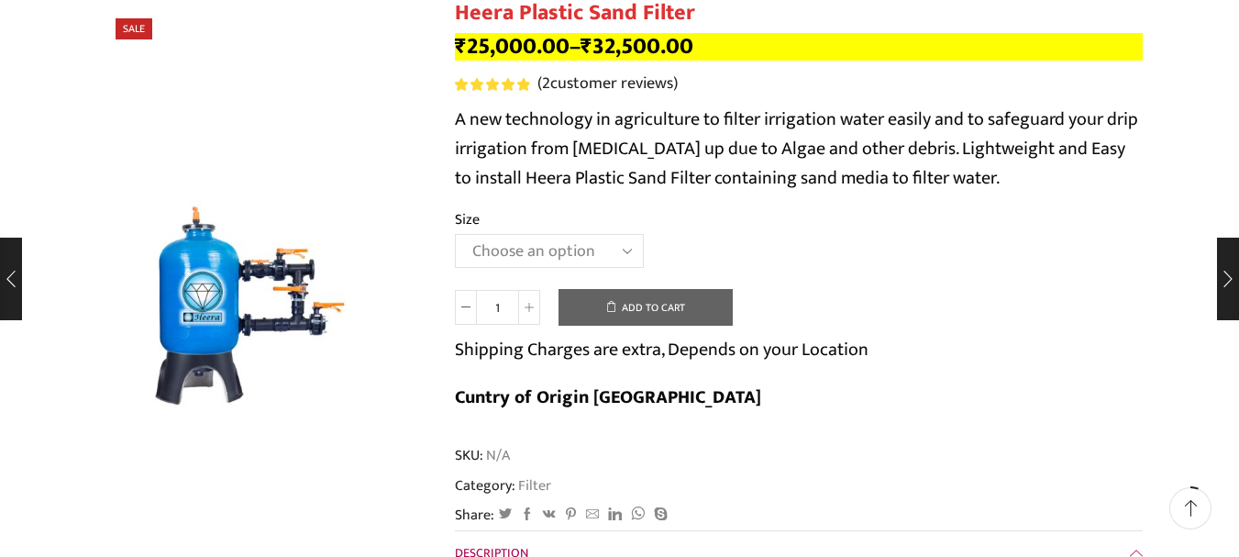
click at [556, 249] on select "Choose an [MEDICAL_DATA].5’’x 30 m3 2’’ x 20 m3 3.0’’x 40 m3 3.0’’x 50 m3" at bounding box center [549, 251] width 189 height 34
click at [455, 234] on select "Choose an option 2.5’’x 30 m3 2’’ x 20 m3 3.0’’x 40 m3 3.0’’x 50 m3" at bounding box center [549, 251] width 189 height 34
select select "2-5x-30-m3"
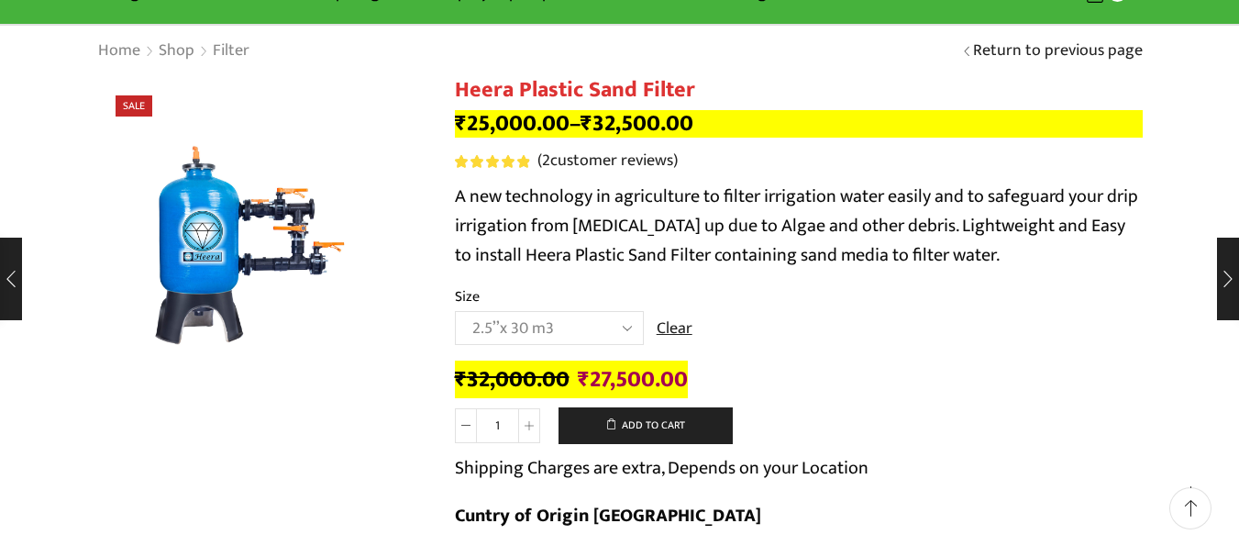
scroll to position [0, 0]
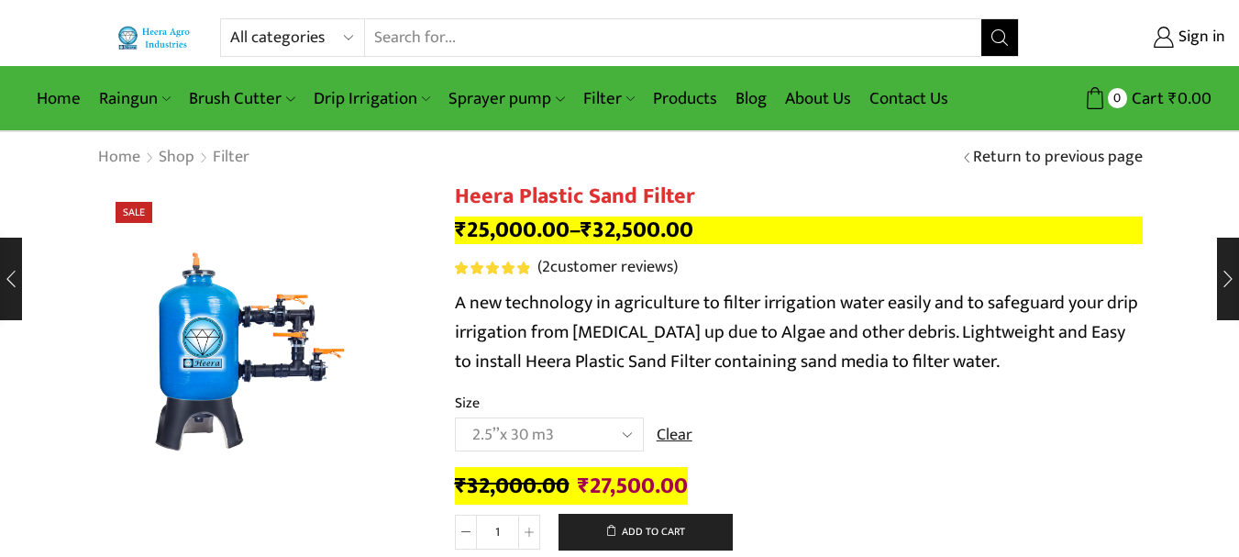
click at [281, 45] on select "All categories Accessories Air Release Valve Brush Cutter Domestic Use Drip Irr…" at bounding box center [297, 37] width 135 height 37
select select "non-return-valve-normex"
click at [230, 19] on select "All categories Accessories Air Release Valve Brush Cutter Domestic Use Drip Irr…" at bounding box center [297, 37] width 135 height 37
click at [992, 38] on icon "Search button" at bounding box center [1000, 37] width 17 height 17
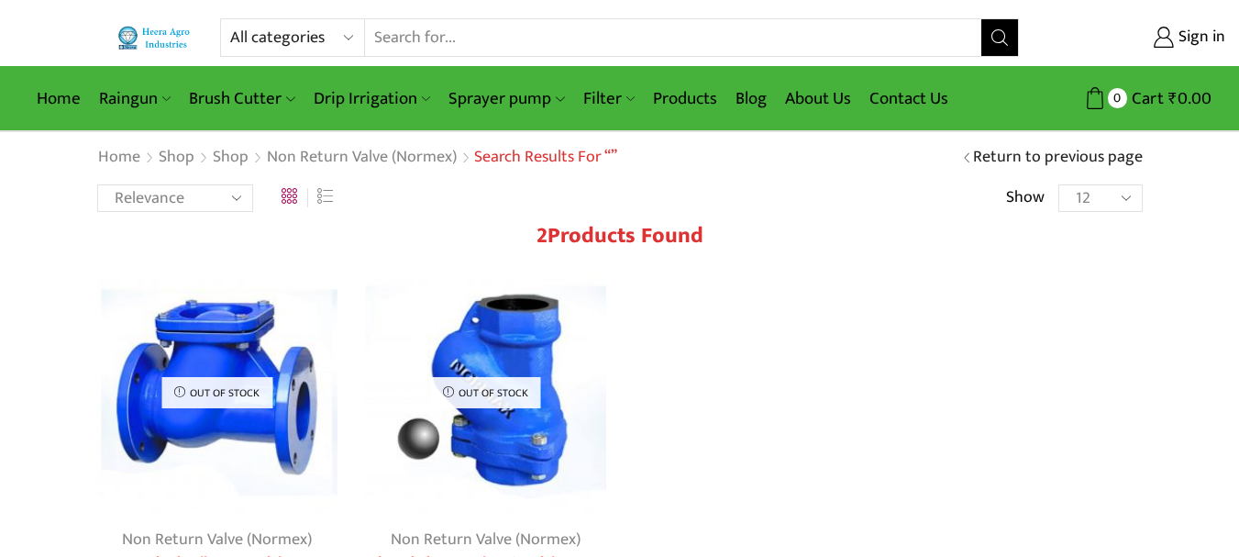
click at [505, 418] on img at bounding box center [485, 392] width 241 height 241
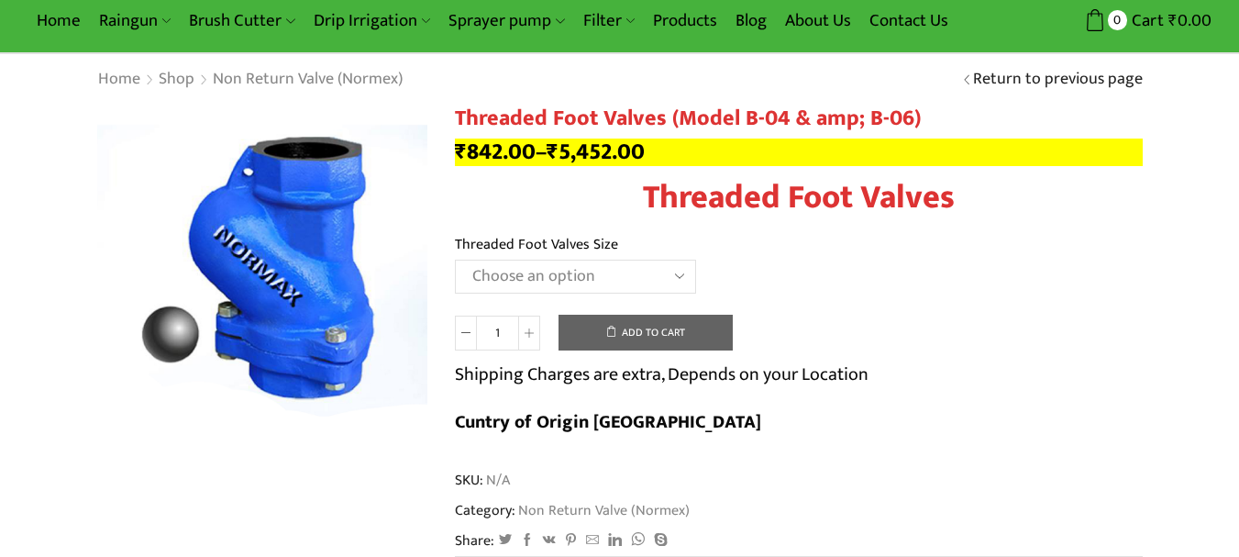
scroll to position [183, 0]
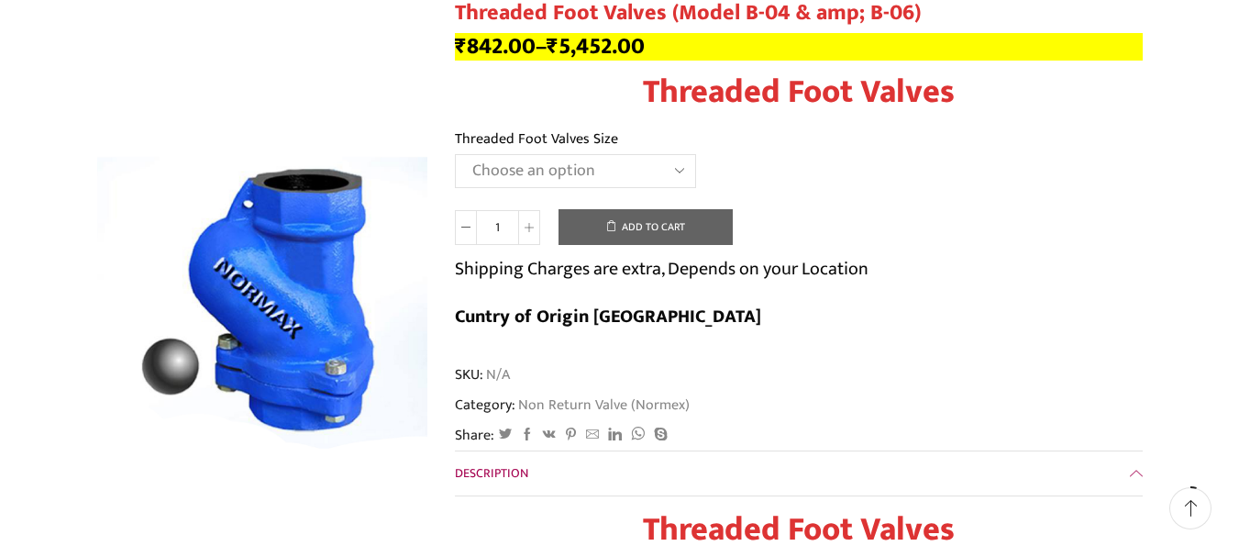
click at [524, 180] on select "Choose an option 1" Threaded Foot Valves 1.5"Threaded Foot Valves 2"Threaded Fo…" at bounding box center [575, 171] width 241 height 34
click at [455, 154] on select "Choose an option 1" Threaded Foot Valves 1.5"Threaded Foot Valves 2"Threaded Fo…" at bounding box center [575, 171] width 241 height 34
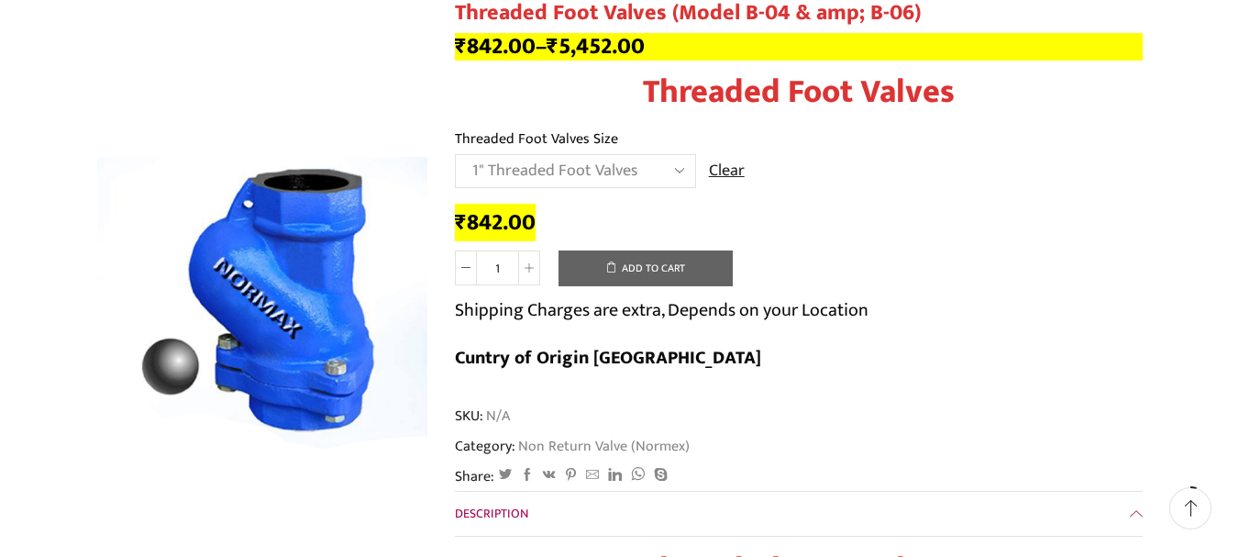
click at [563, 172] on select "Choose an option 1" Threaded Foot Valves 1.5"Threaded Foot Valves 2"Threaded Fo…" at bounding box center [575, 171] width 241 height 34
click at [455, 154] on select "Choose an option 1" Threaded Foot Valves 1.5"Threaded Foot Valves 2"Threaded Fo…" at bounding box center [575, 171] width 241 height 34
click at [554, 174] on select "Choose an option 1" Threaded Foot Valves 1.5"Threaded Foot Valves 2"Threaded Fo…" at bounding box center [575, 171] width 241 height 34
click at [455, 154] on select "Choose an option 1" Threaded Foot Valves 1.5"Threaded Foot Valves 2"Threaded Fo…" at bounding box center [575, 171] width 241 height 34
click at [525, 167] on select "Choose an option 1" Threaded Foot Valves 1.5"Threaded Foot Valves 2"Threaded Fo…" at bounding box center [575, 171] width 241 height 34
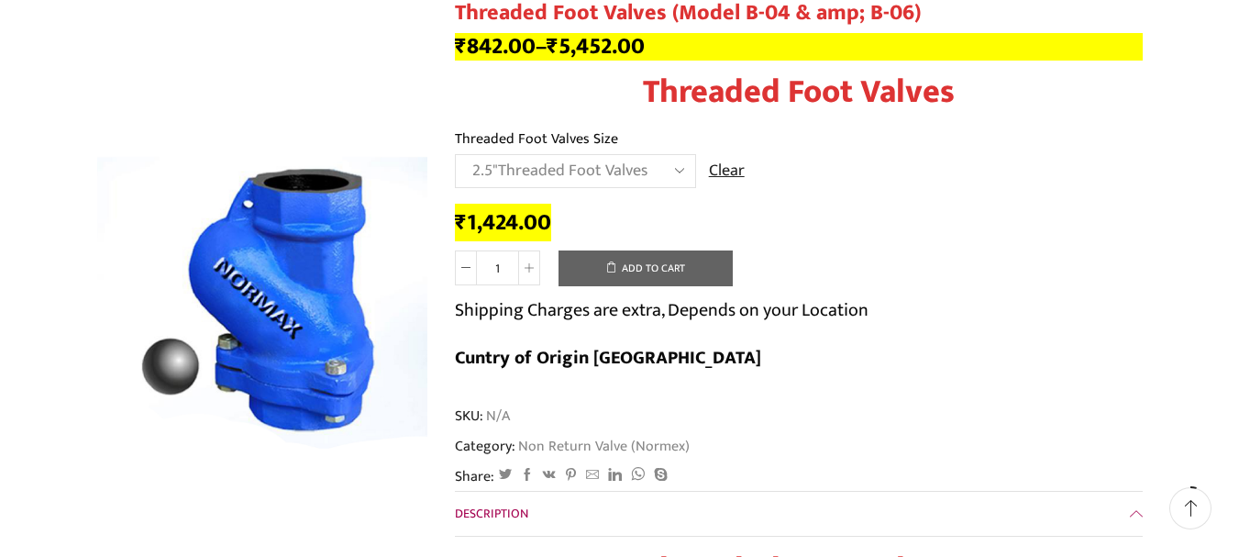
click at [455, 154] on select "Choose an option 1" Threaded Foot Valves 1.5"Threaded Foot Valves 2"Threaded Fo…" at bounding box center [575, 171] width 241 height 34
drag, startPoint x: 574, startPoint y: 174, endPoint x: 577, endPoint y: 187, distance: 13.1
click at [574, 174] on select "Choose an option 1" Threaded Foot Valves 1.5"Threaded Foot Valves 2"Threaded Fo…" at bounding box center [575, 171] width 241 height 34
click at [455, 154] on select "Choose an option 1" Threaded Foot Valves 1.5"Threaded Foot Valves 2"Threaded Fo…" at bounding box center [575, 171] width 241 height 34
click at [569, 170] on select "Choose an option 1" Threaded Foot Valves 1.5"Threaded Foot Valves 2"Threaded Fo…" at bounding box center [575, 171] width 241 height 34
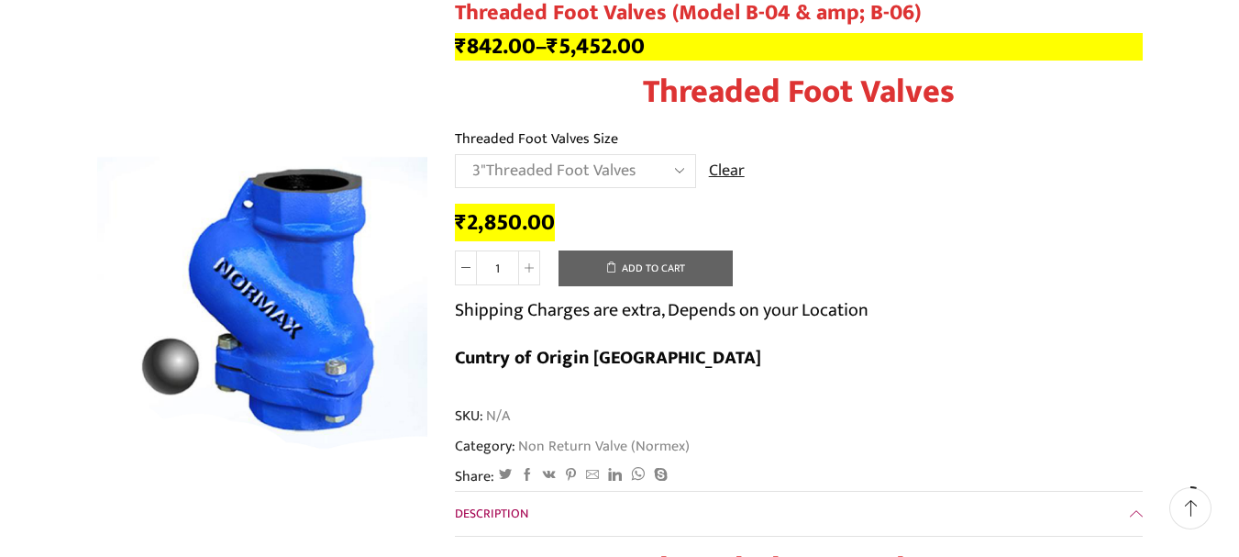
select select "4threaded-foot-valves"
click at [455, 154] on select "Choose an option 1" Threaded Foot Valves 1.5"Threaded Foot Valves 2"Threaded Fo…" at bounding box center [575, 171] width 241 height 34
click at [1113, 436] on div "Category: Non Return Valve (Normex)" at bounding box center [799, 446] width 688 height 21
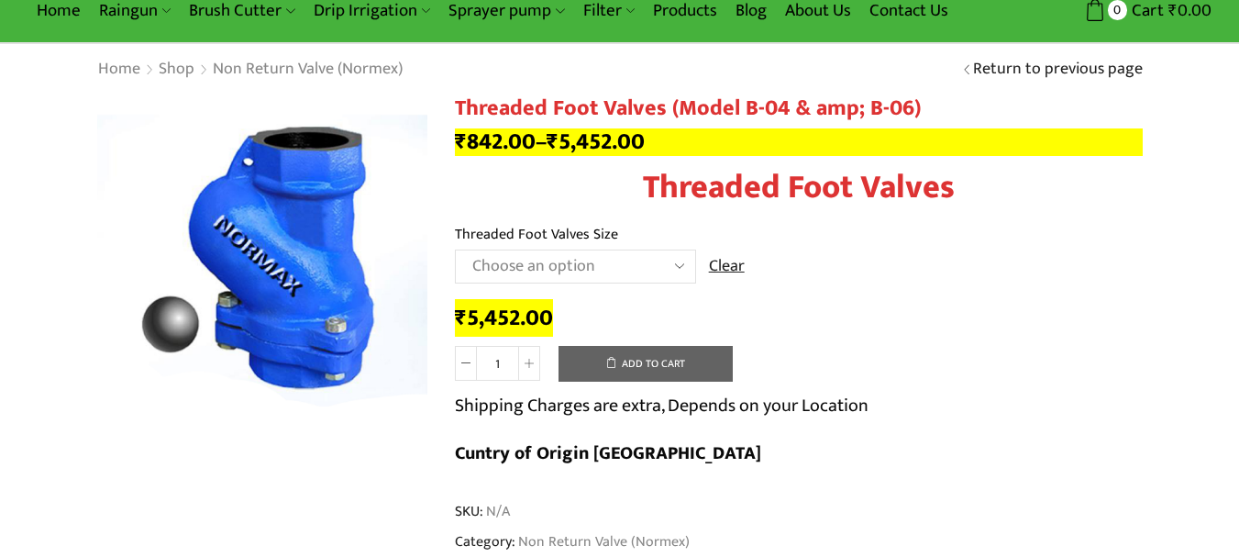
scroll to position [0, 0]
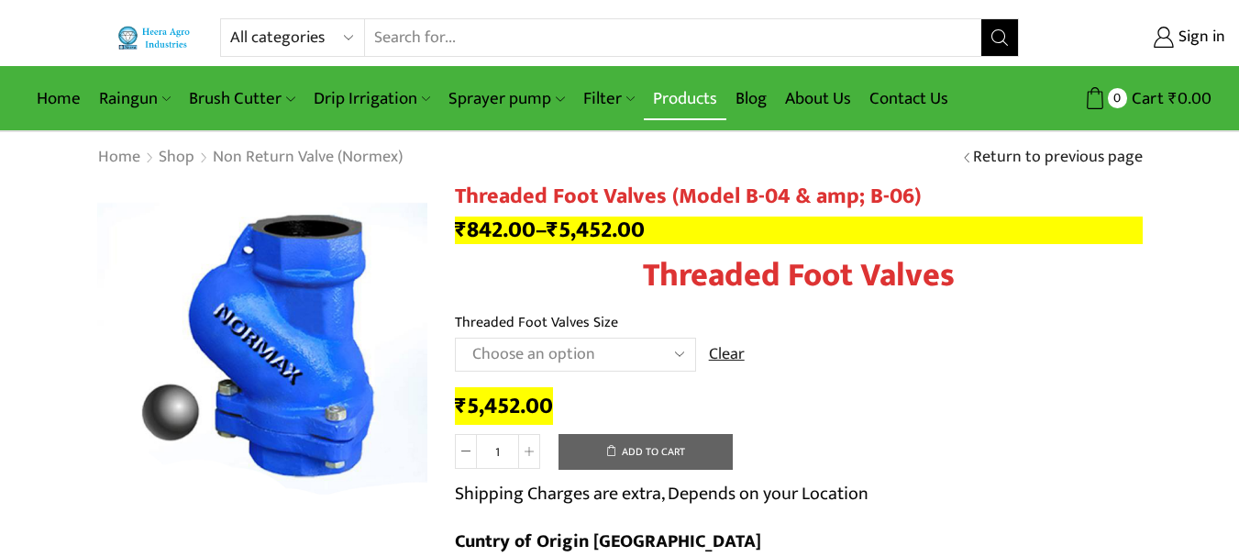
click at [660, 92] on link "Products" at bounding box center [685, 98] width 83 height 43
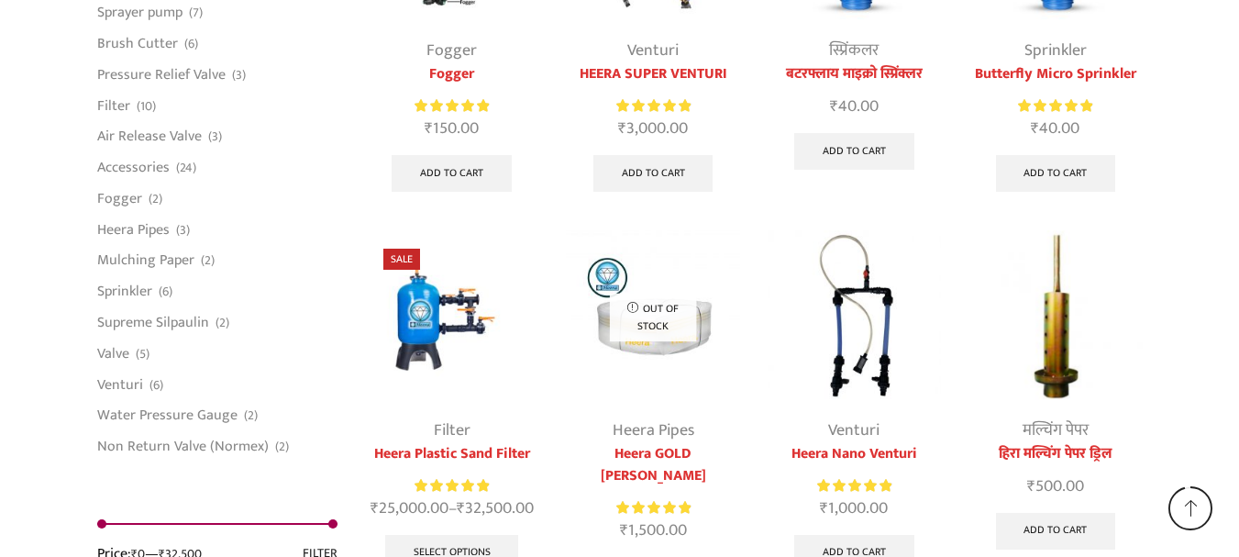
scroll to position [4861, 0]
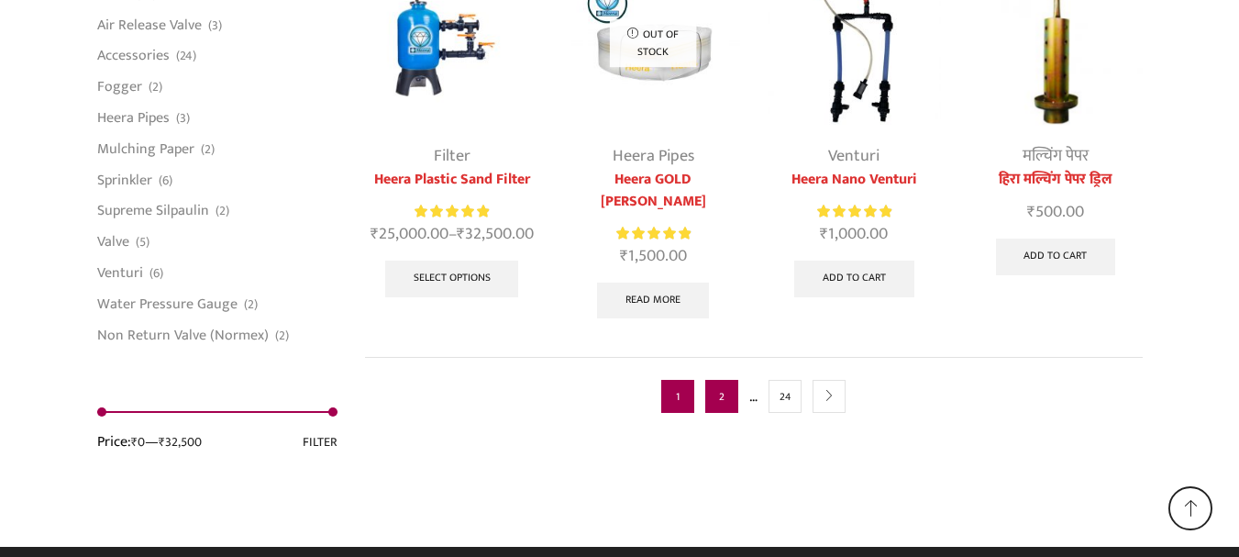
click at [720, 380] on link "2" at bounding box center [721, 396] width 33 height 33
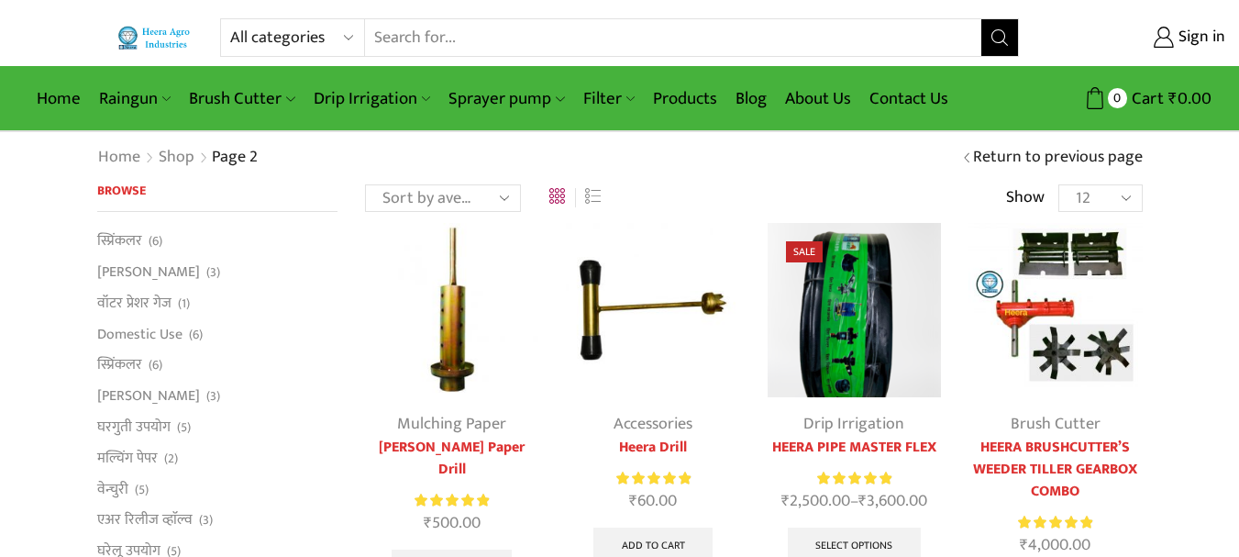
click at [467, 49] on input "Search input" at bounding box center [672, 37] width 615 height 37
click at [488, 28] on input "Search input" at bounding box center [672, 37] width 615 height 37
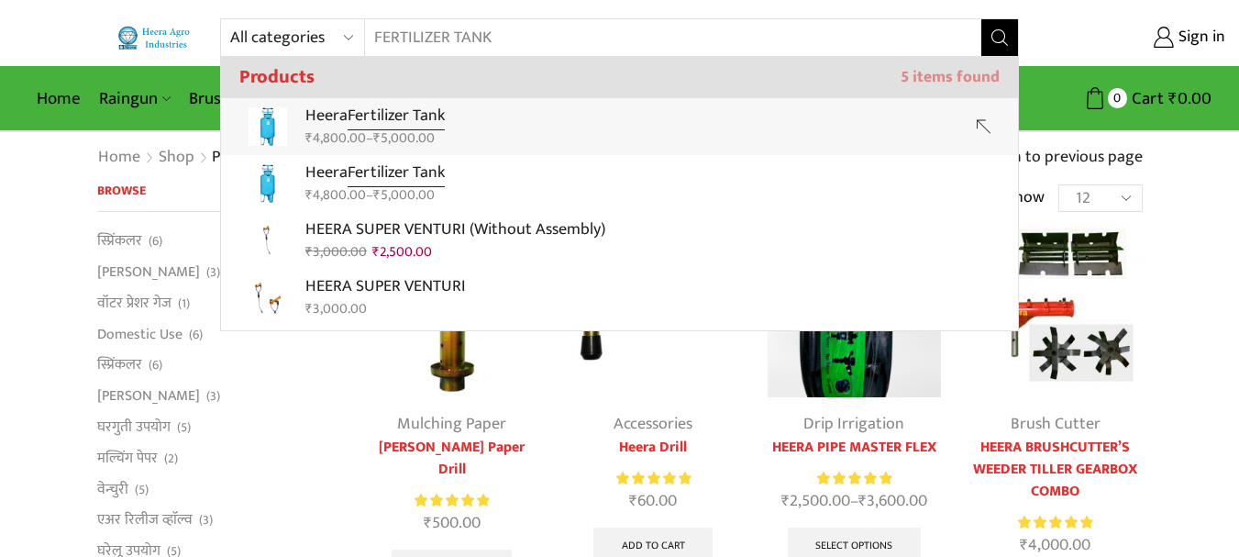
type input "FERTILIZER TANK"
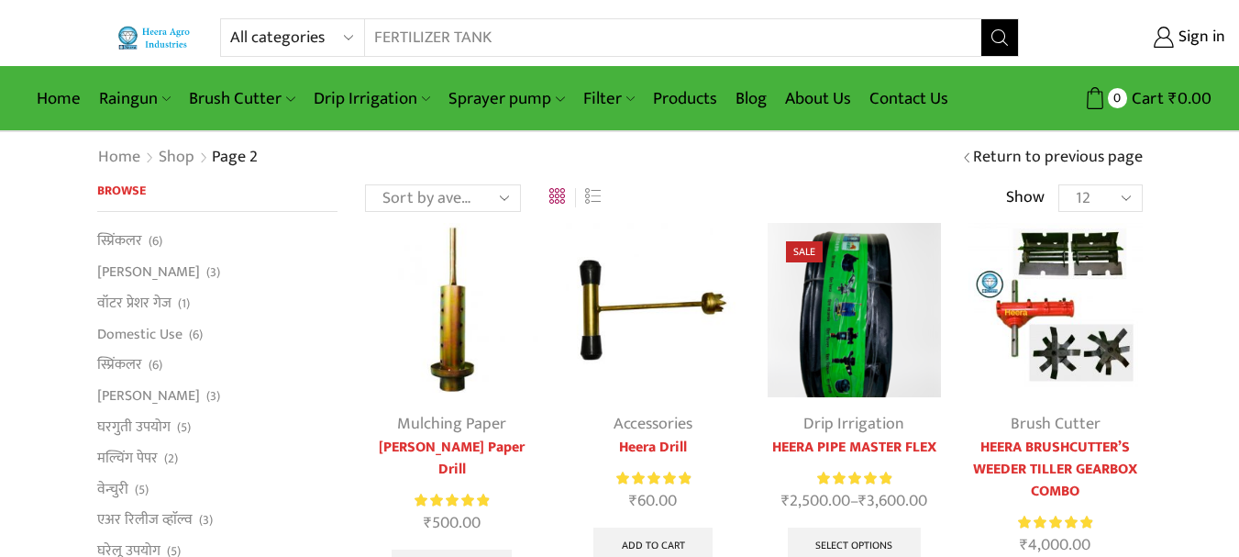
click at [1008, 24] on button "Search" at bounding box center [999, 37] width 37 height 37
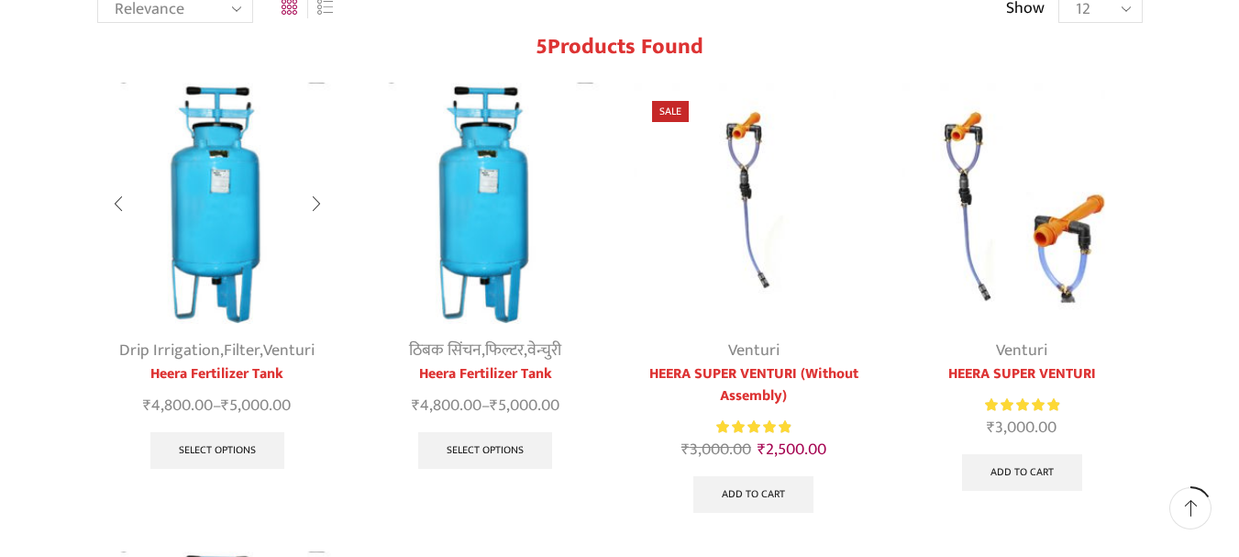
scroll to position [183, 0]
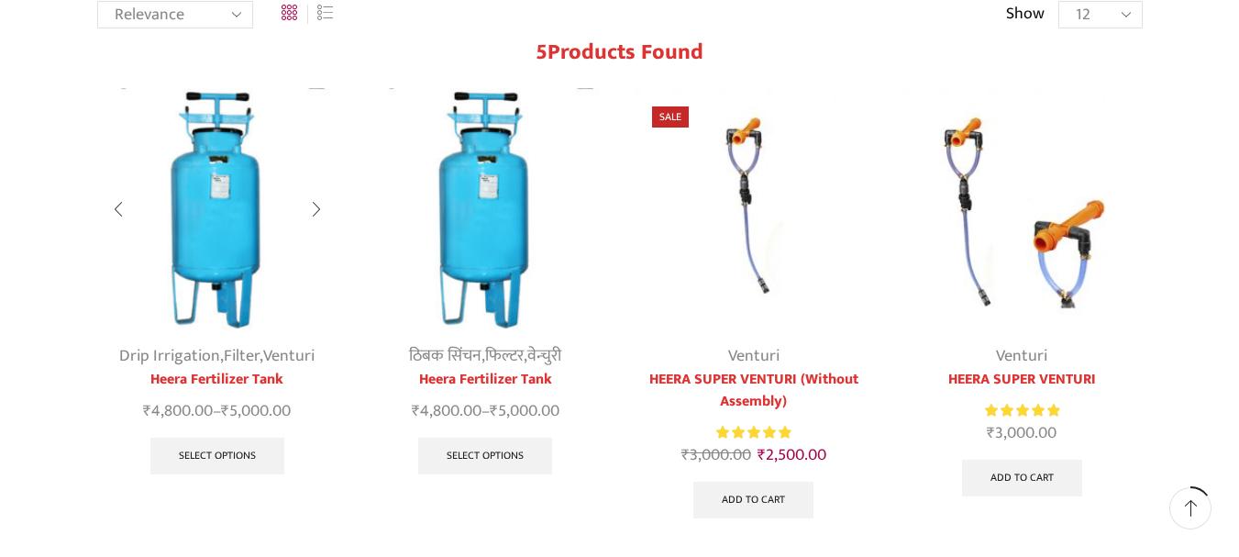
click at [225, 202] on img at bounding box center [217, 208] width 241 height 241
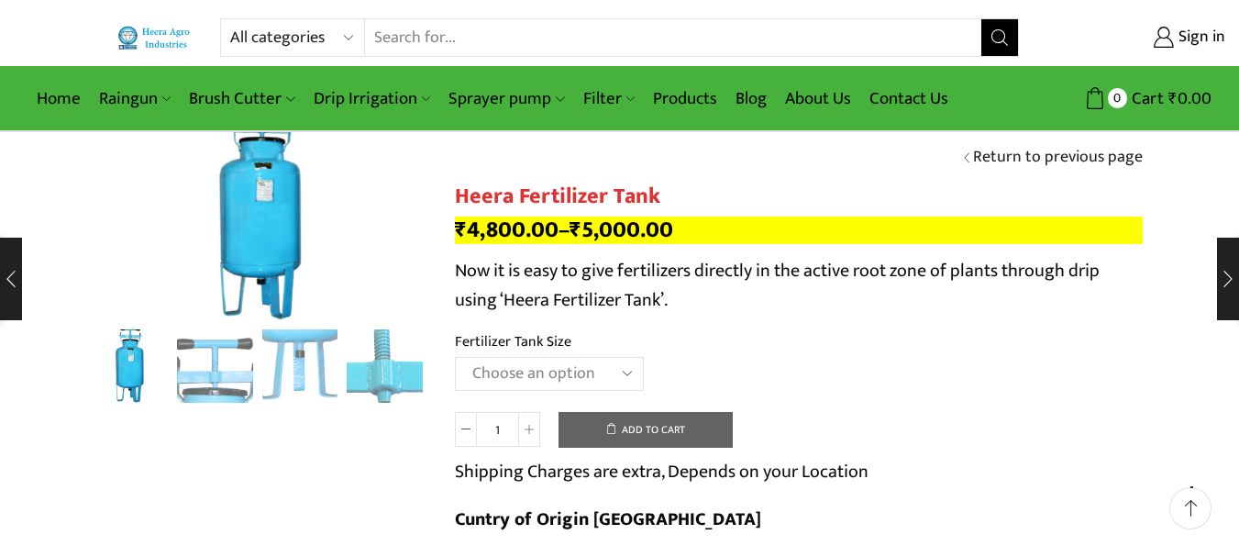
scroll to position [183, 0]
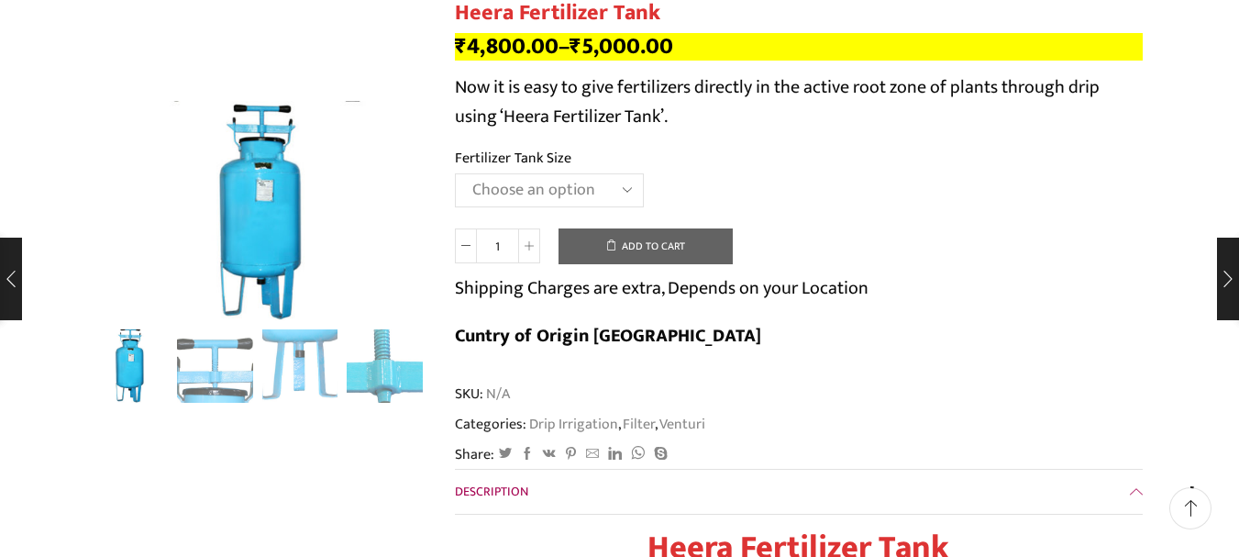
click at [563, 187] on select "Choose an option 90 Litres 120 Litres" at bounding box center [549, 190] width 189 height 34
click at [455, 173] on select "Choose an option 90 Litres 120 Litres" at bounding box center [549, 190] width 189 height 34
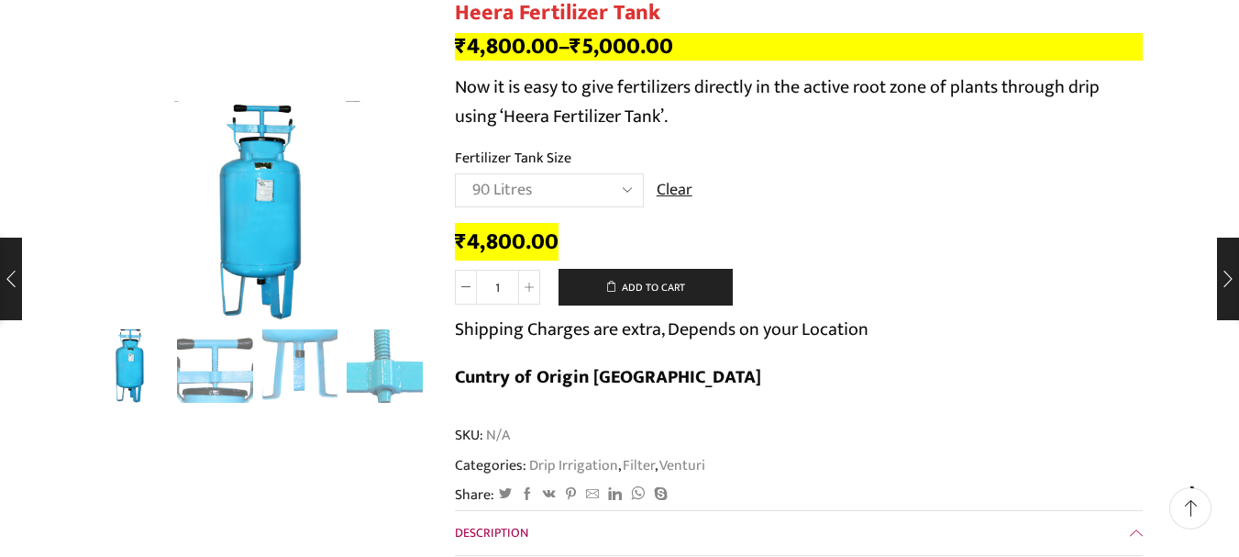
click at [516, 179] on select "Choose an option 90 Litres 120 Litres" at bounding box center [549, 190] width 189 height 34
click at [455, 173] on select "Choose an option 90 Litres 120 Litres" at bounding box center [549, 190] width 189 height 34
click at [638, 186] on select "Choose an option 90 Litres 120 Litres" at bounding box center [549, 190] width 189 height 34
click at [455, 173] on select "Choose an option 90 Litres 120 Litres" at bounding box center [549, 190] width 189 height 34
drag, startPoint x: 535, startPoint y: 184, endPoint x: 535, endPoint y: 203, distance: 18.3
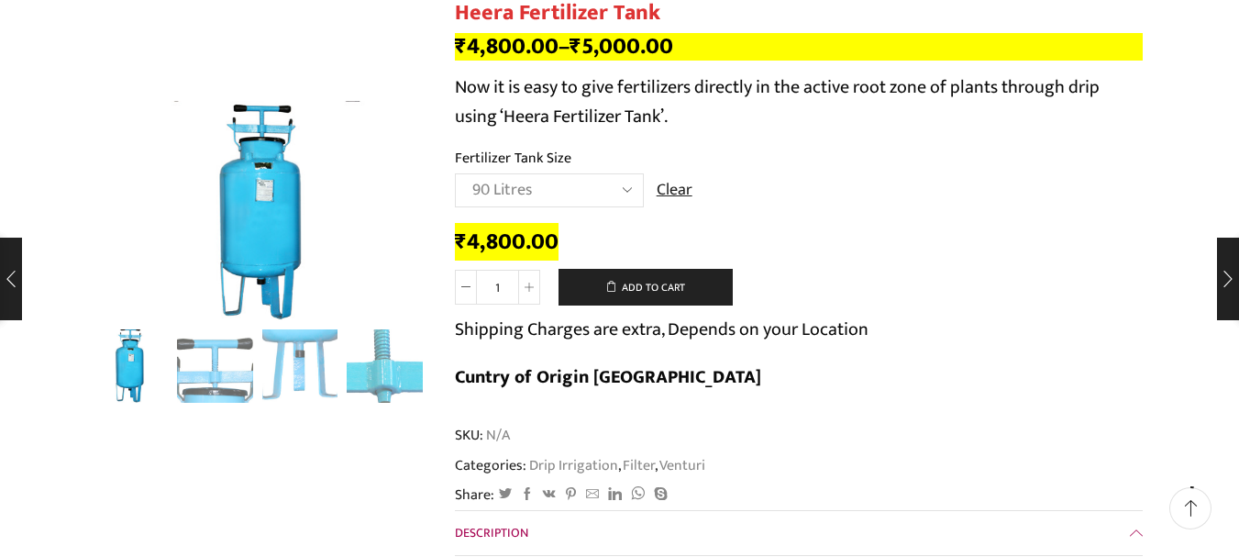
click at [535, 184] on select "Choose an option 90 Litres 120 Litres" at bounding box center [549, 190] width 189 height 34
click at [455, 173] on select "Choose an option 90 Litres 120 Litres" at bounding box center [549, 190] width 189 height 34
click at [579, 191] on select "Choose an option 90 Litres 120 Litres" at bounding box center [549, 190] width 189 height 34
click at [455, 173] on select "Choose an option 90 Litres 120 Litres" at bounding box center [549, 190] width 189 height 34
select select "90 Litres"
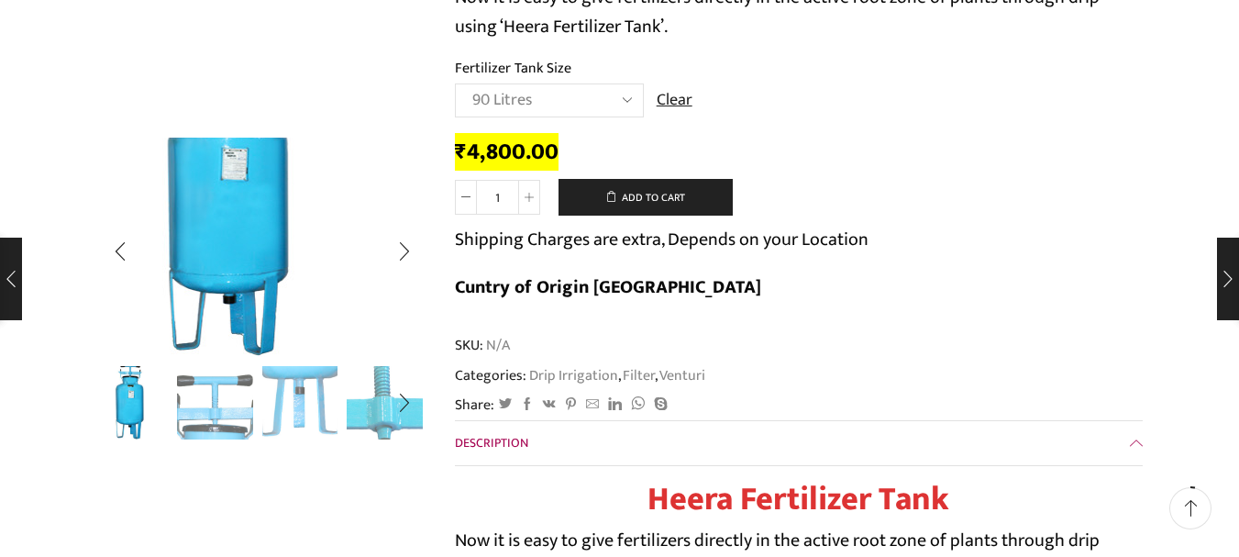
scroll to position [275, 0]
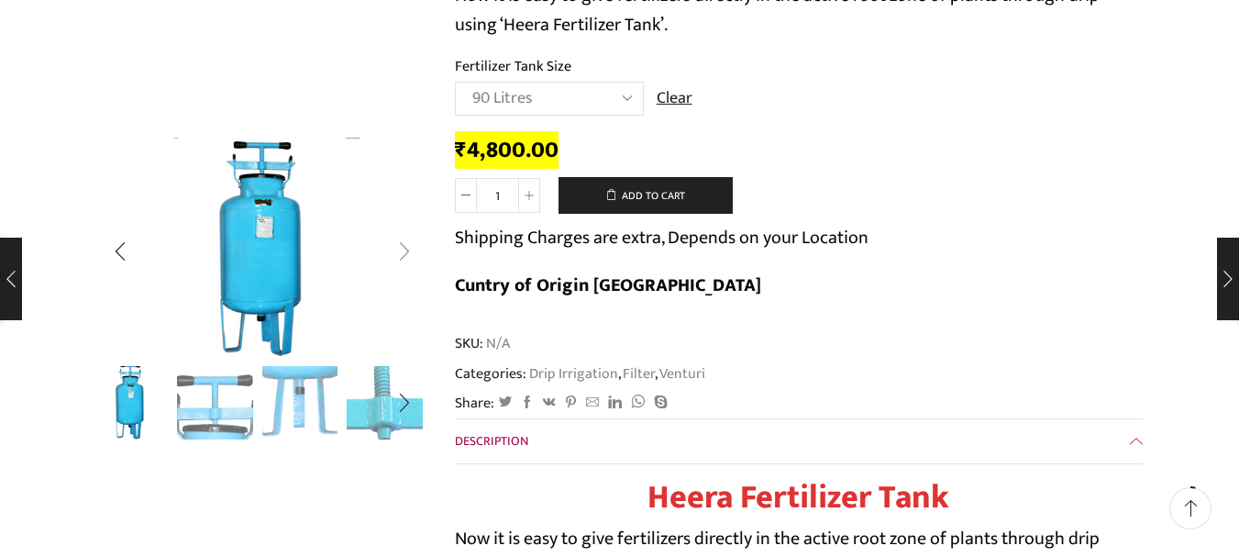
click at [414, 255] on div "Next slide" at bounding box center [405, 252] width 46 height 46
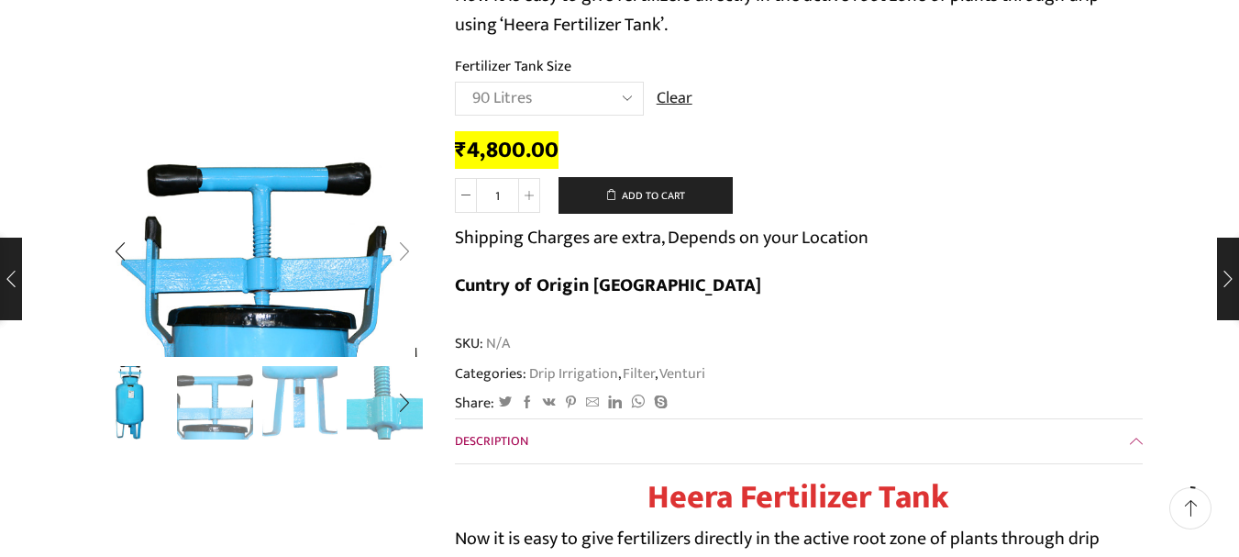
click at [414, 254] on div "Next slide" at bounding box center [405, 252] width 46 height 46
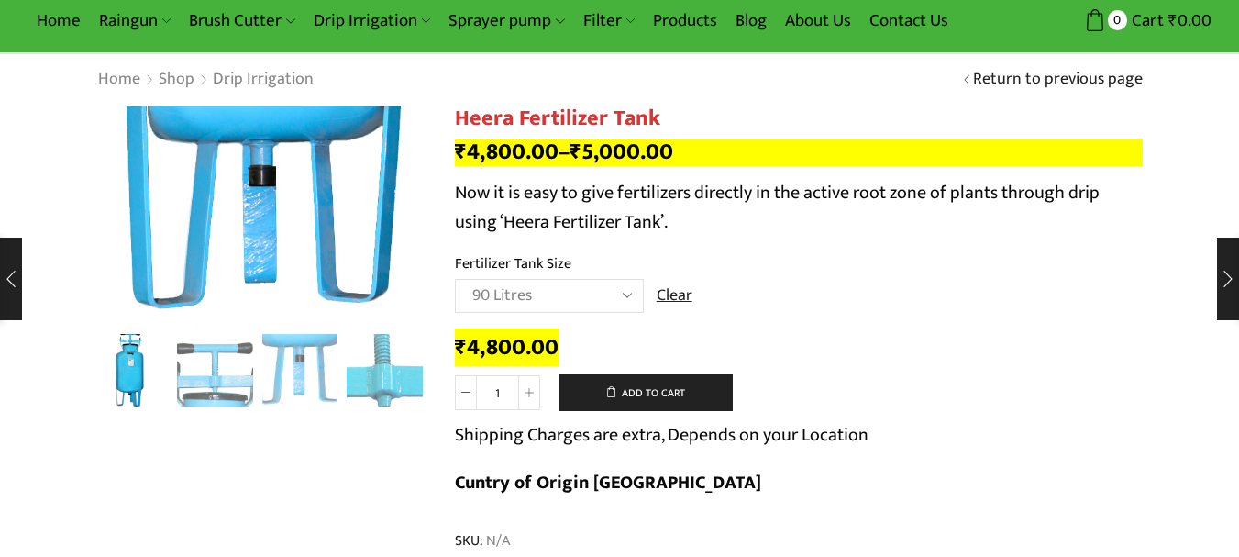
scroll to position [0, 0]
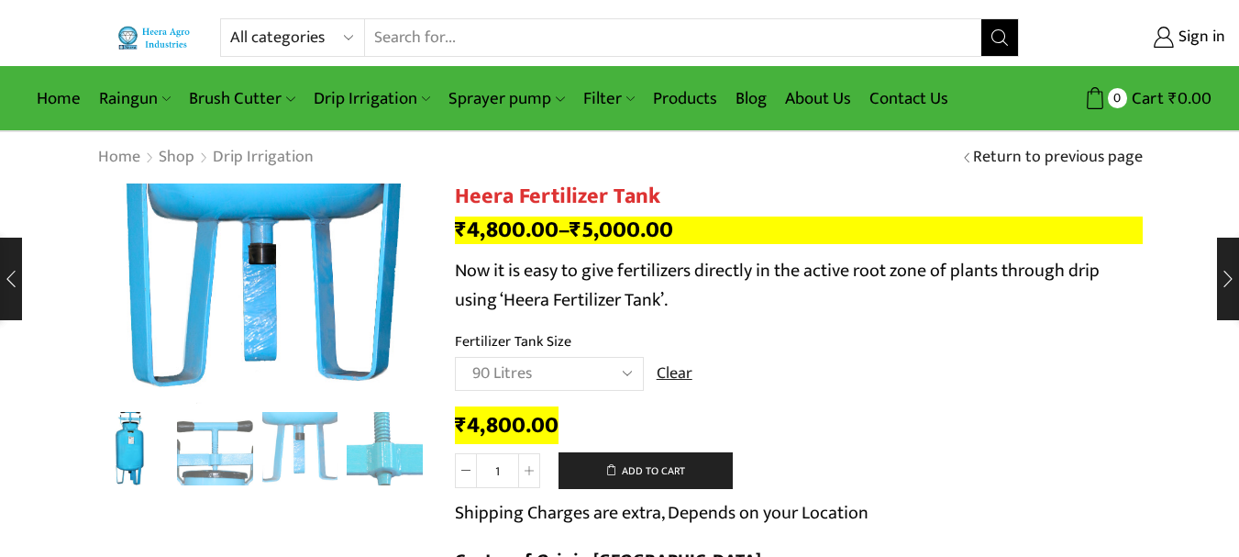
click at [515, 54] on input "Search input" at bounding box center [672, 37] width 615 height 37
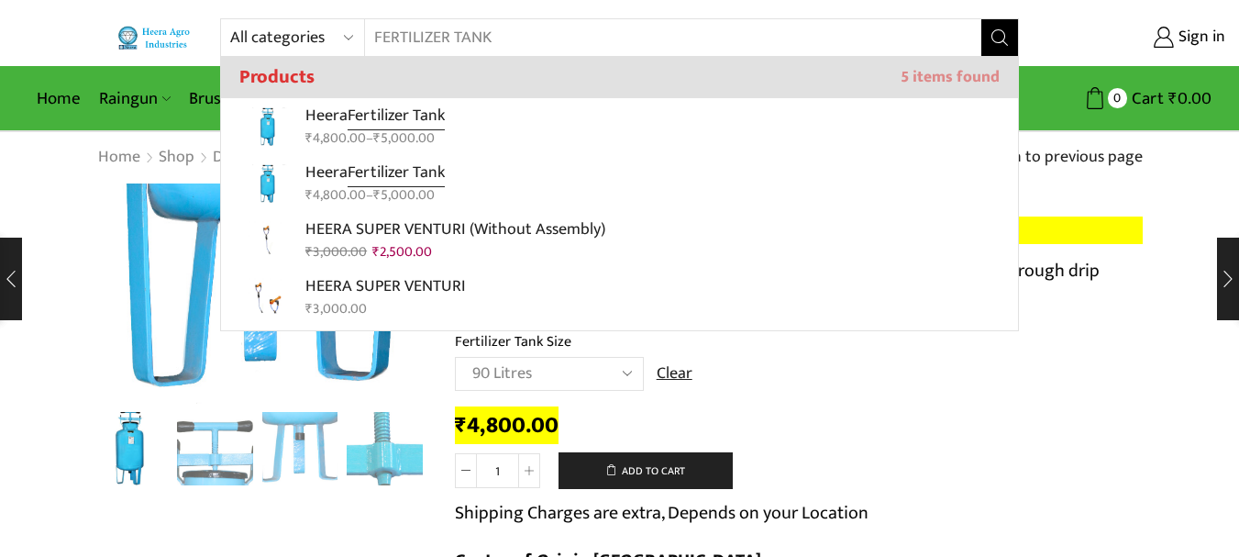
type input "FERTILIZER TANK"
click at [1001, 40] on icon "Search button" at bounding box center [1000, 37] width 17 height 17
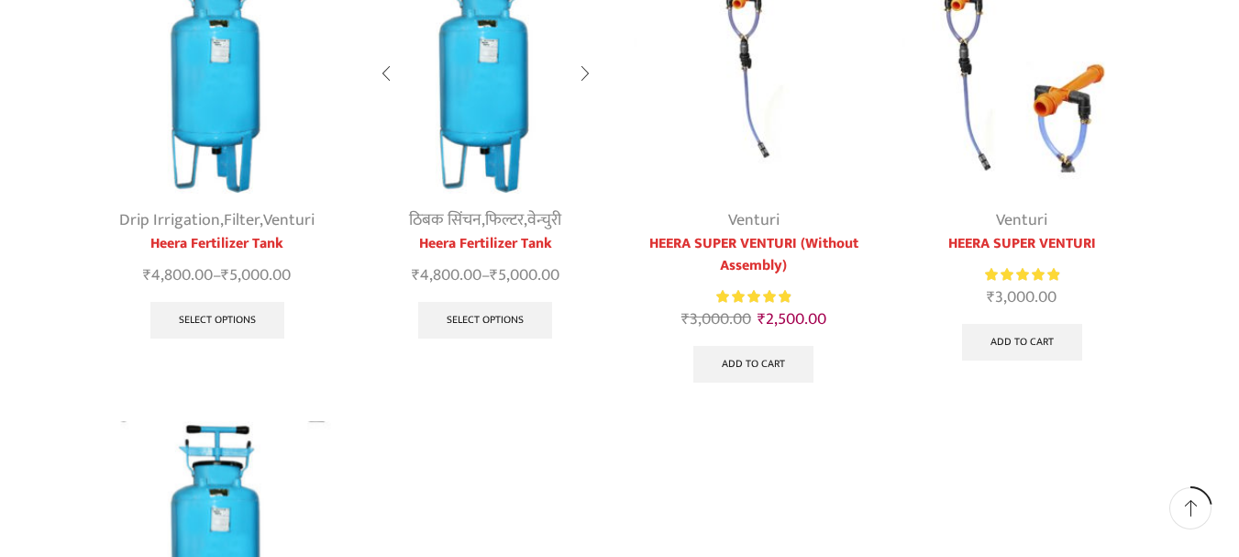
scroll to position [275, 0]
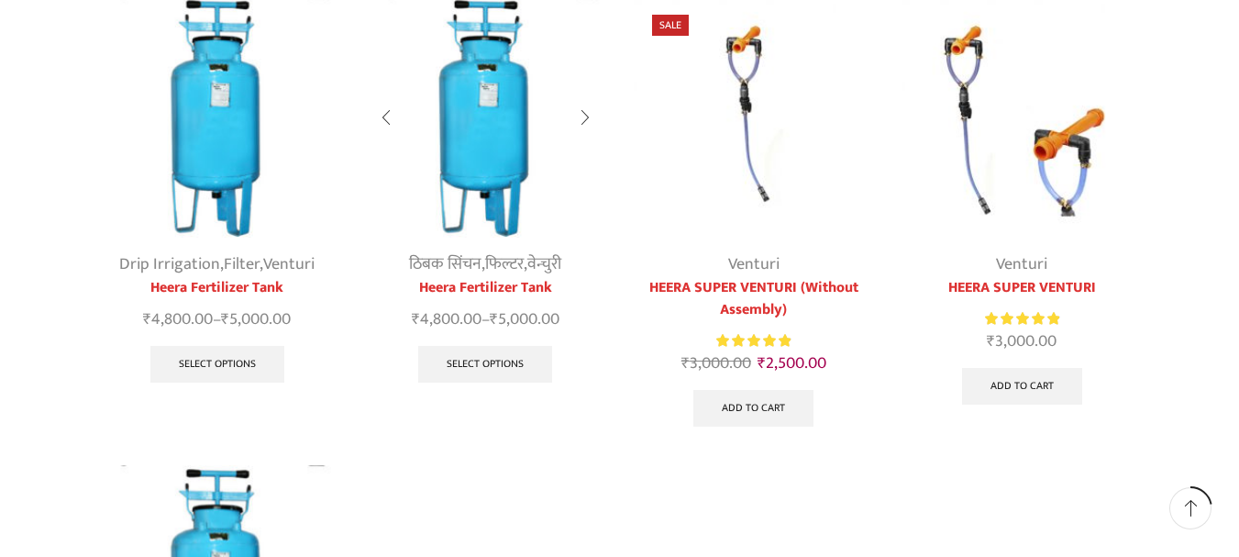
click at [480, 182] on img at bounding box center [485, 116] width 241 height 241
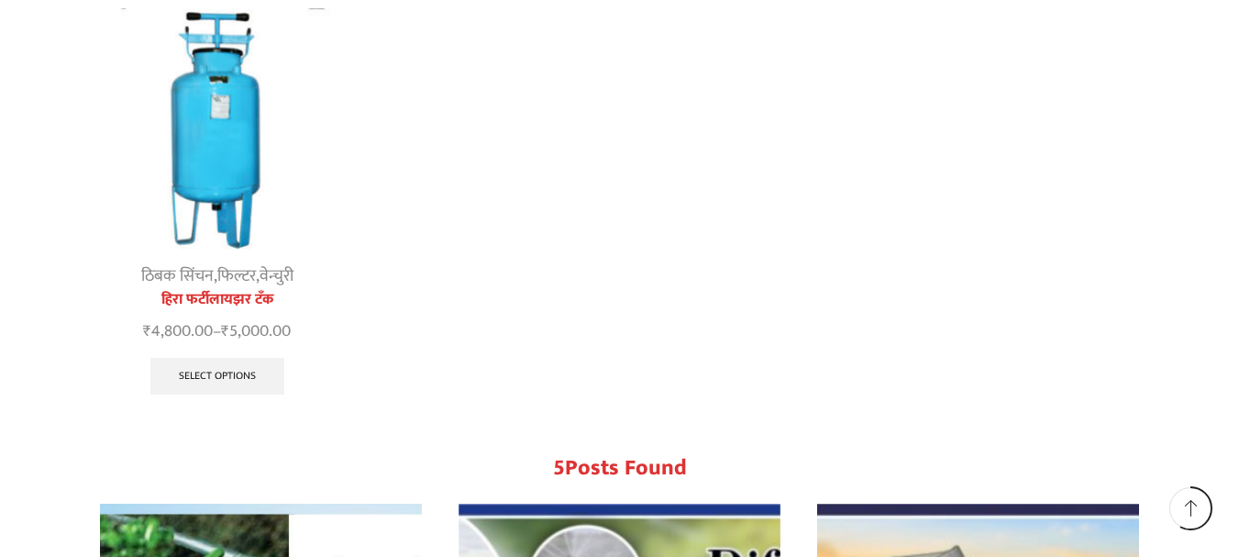
scroll to position [734, 0]
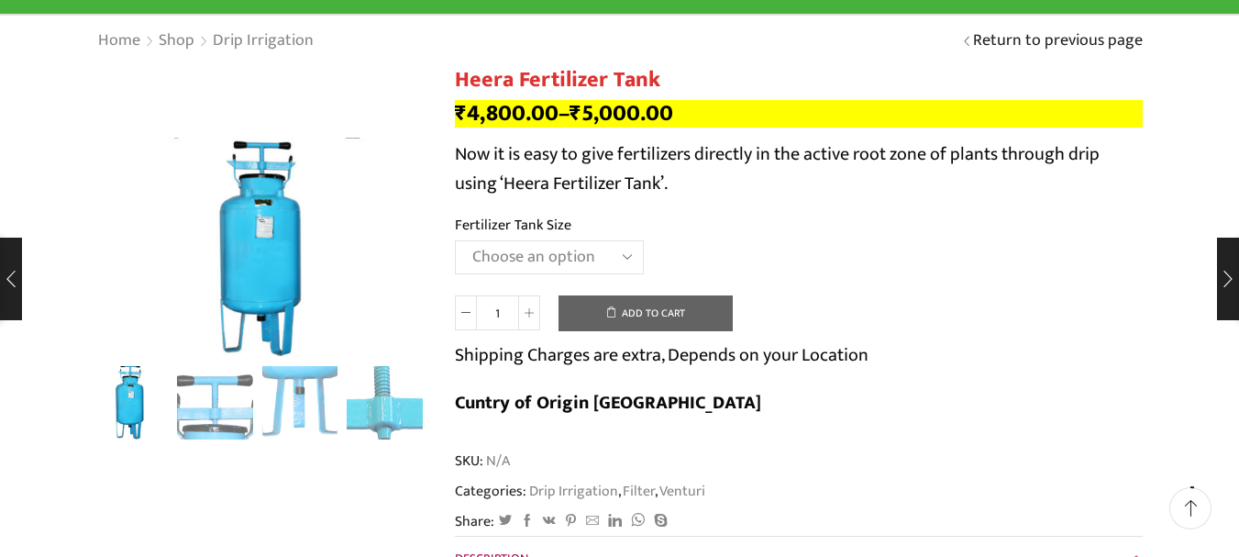
scroll to position [92, 0]
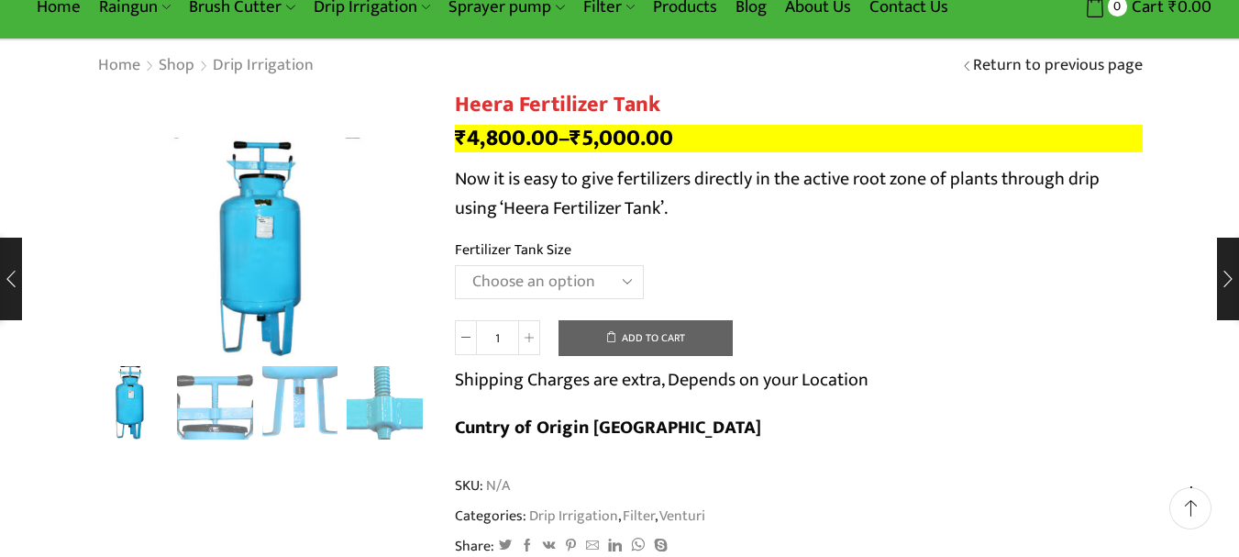
click at [516, 285] on select "Choose an option 90 Litres 120 Litres" at bounding box center [549, 282] width 189 height 34
click at [748, 271] on td "Choose an option 90 Litres 120 Litres Clear" at bounding box center [799, 290] width 688 height 50
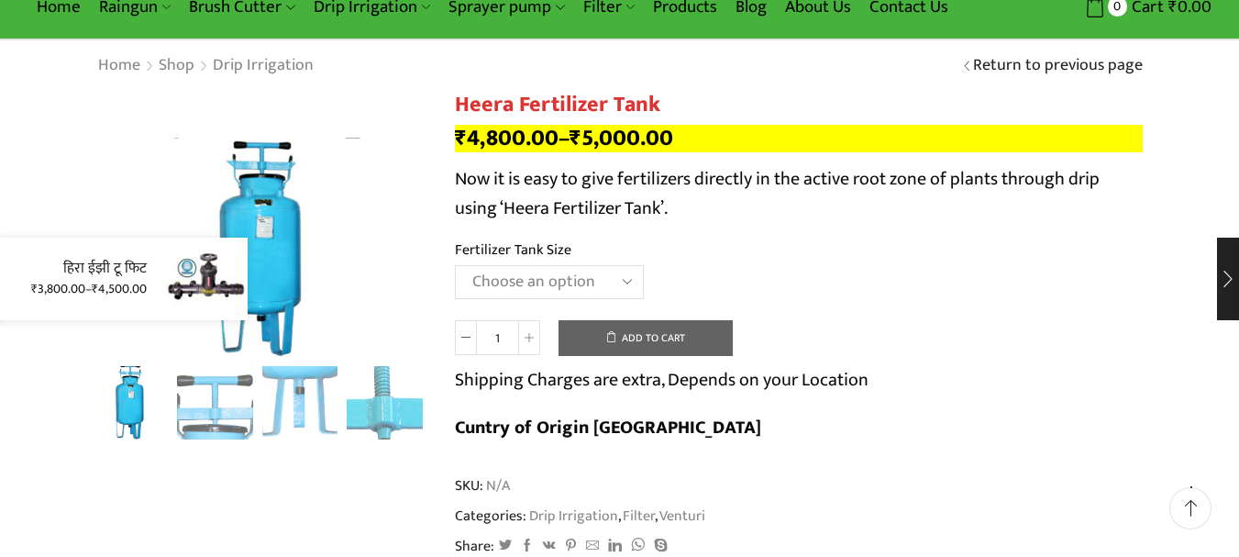
click at [7, 285] on div "हिरा ईझी टू फिट ₹ 3,800.00 – ₹ 4,500.00" at bounding box center [124, 279] width 248 height 83
click at [7, 287] on div "हिरा ईझी टू फिट ₹ 3,800.00 – ₹ 4,500.00" at bounding box center [124, 279] width 248 height 83
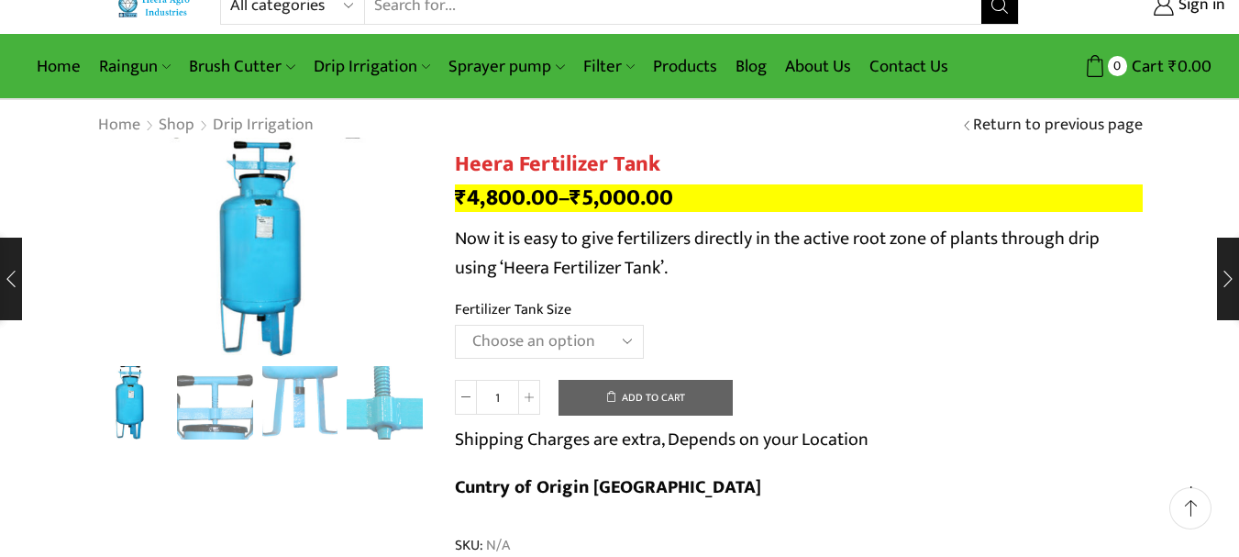
scroll to position [0, 0]
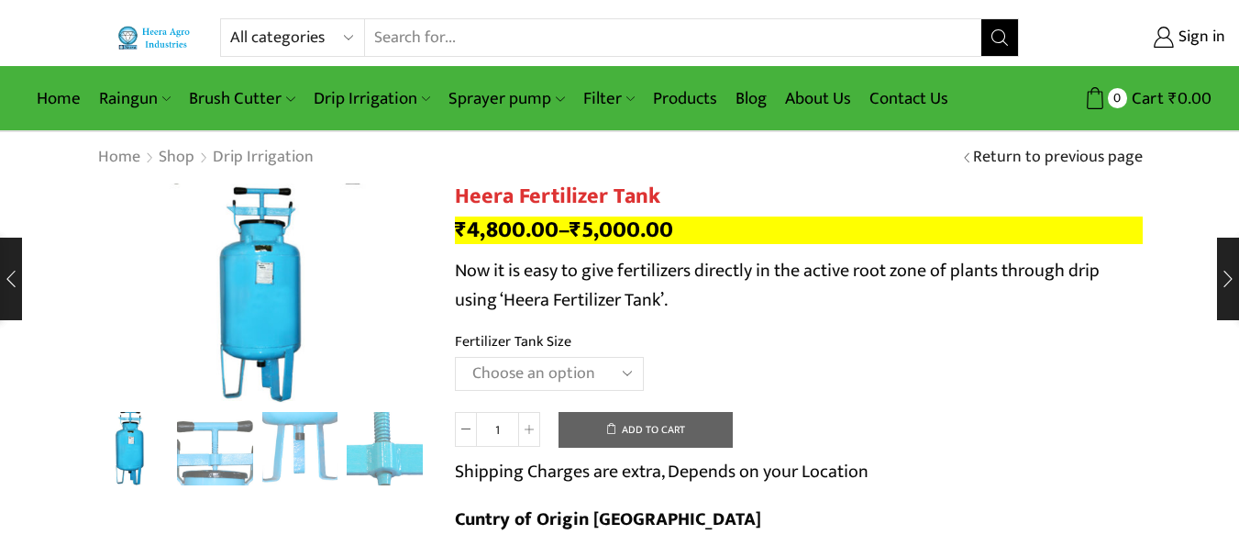
click at [452, 35] on input "Search input" at bounding box center [672, 37] width 615 height 37
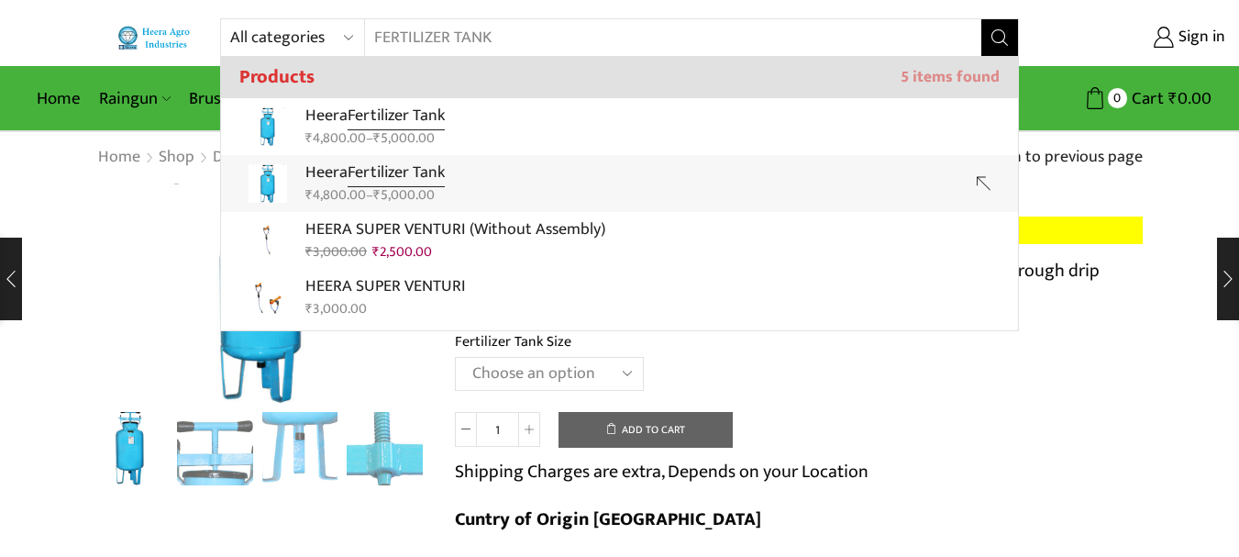
click at [747, 182] on link "Heera Fertilizer Tank ₹ 4,800.00 – ₹ 5,000.00" at bounding box center [619, 183] width 797 height 57
type input "Heera Fertilizer Tank"
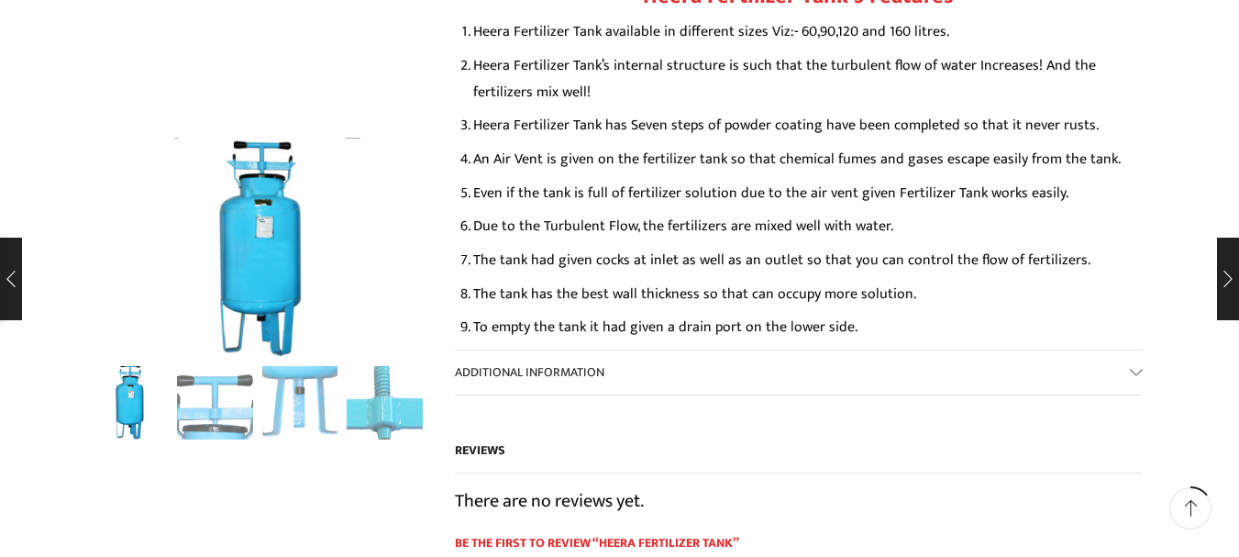
scroll to position [826, 0]
